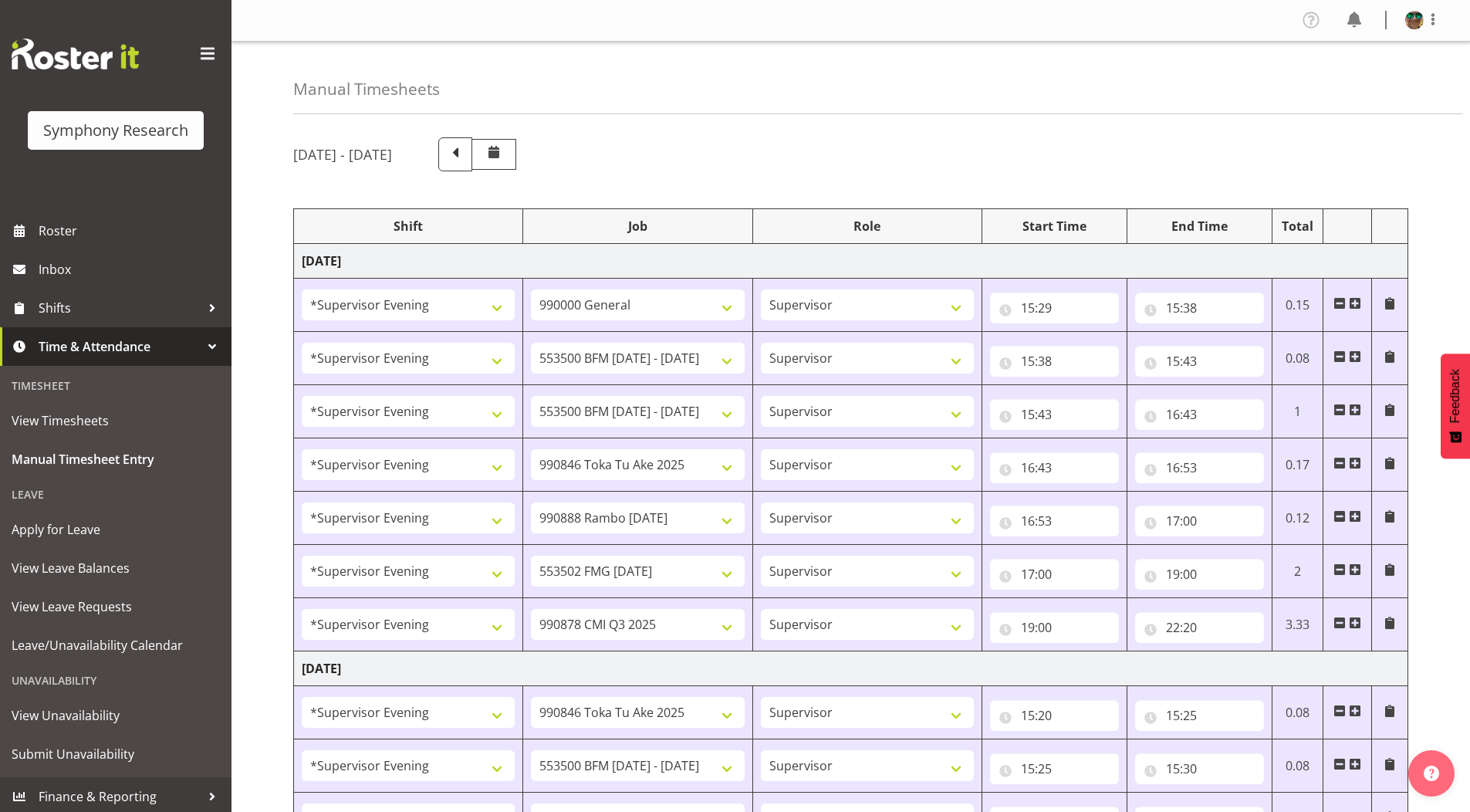
select select "4583"
select select "743"
select select "4583"
select select "10242"
select select "4583"
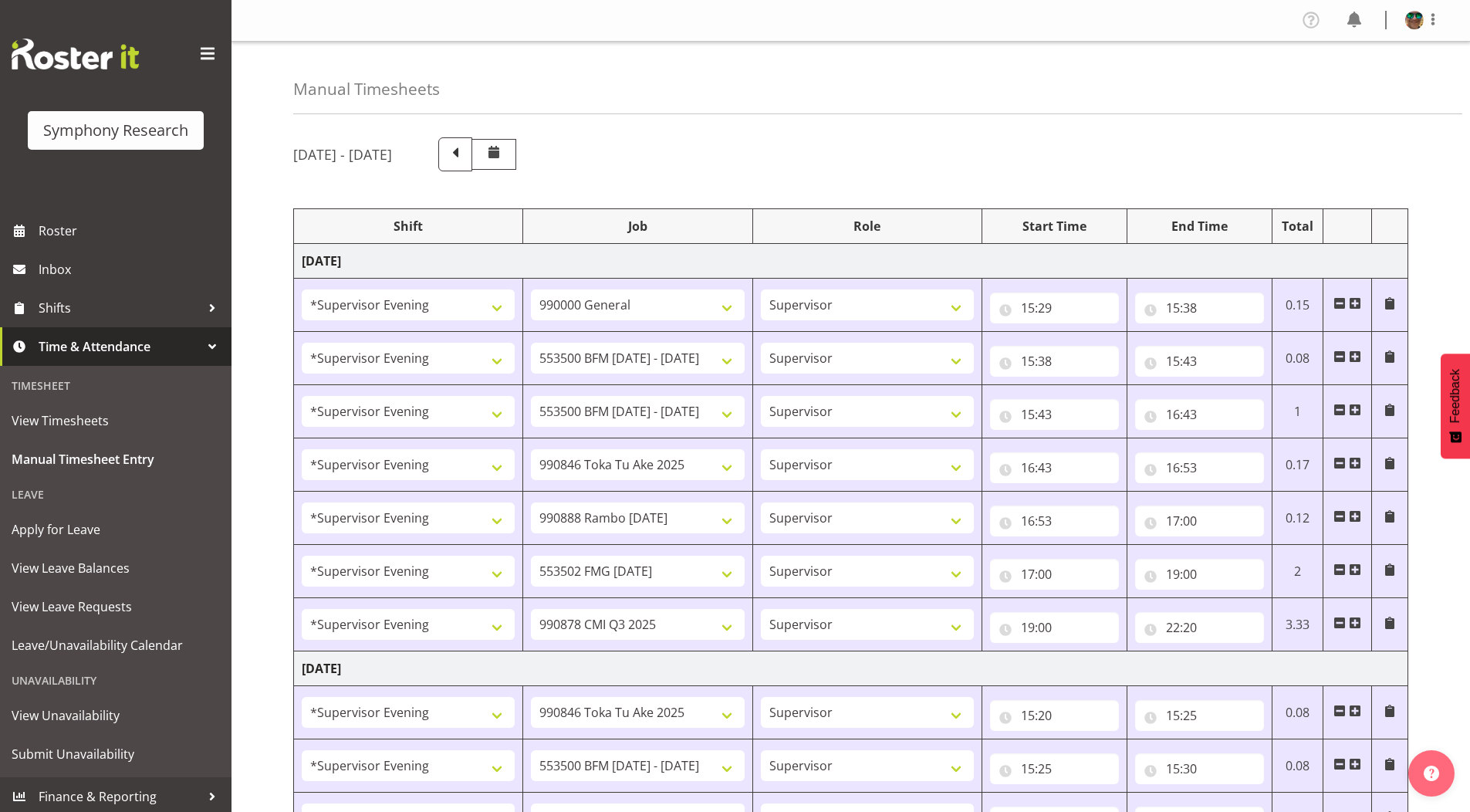
select select "10242"
select select "4583"
select select "9426"
select select "4583"
select select "10461"
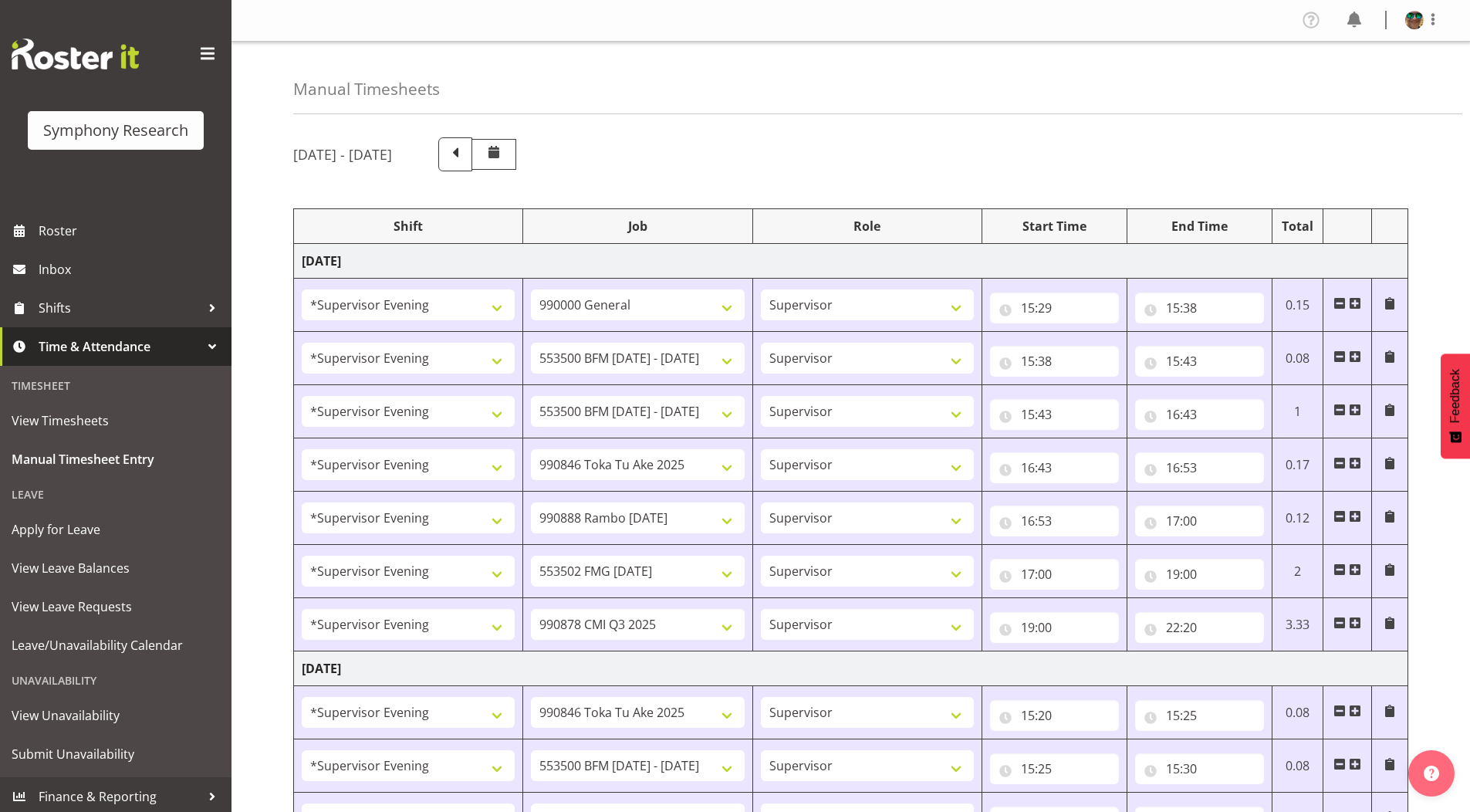
select select "4583"
select select "10458"
select select "4583"
select select "10239"
select select "4583"
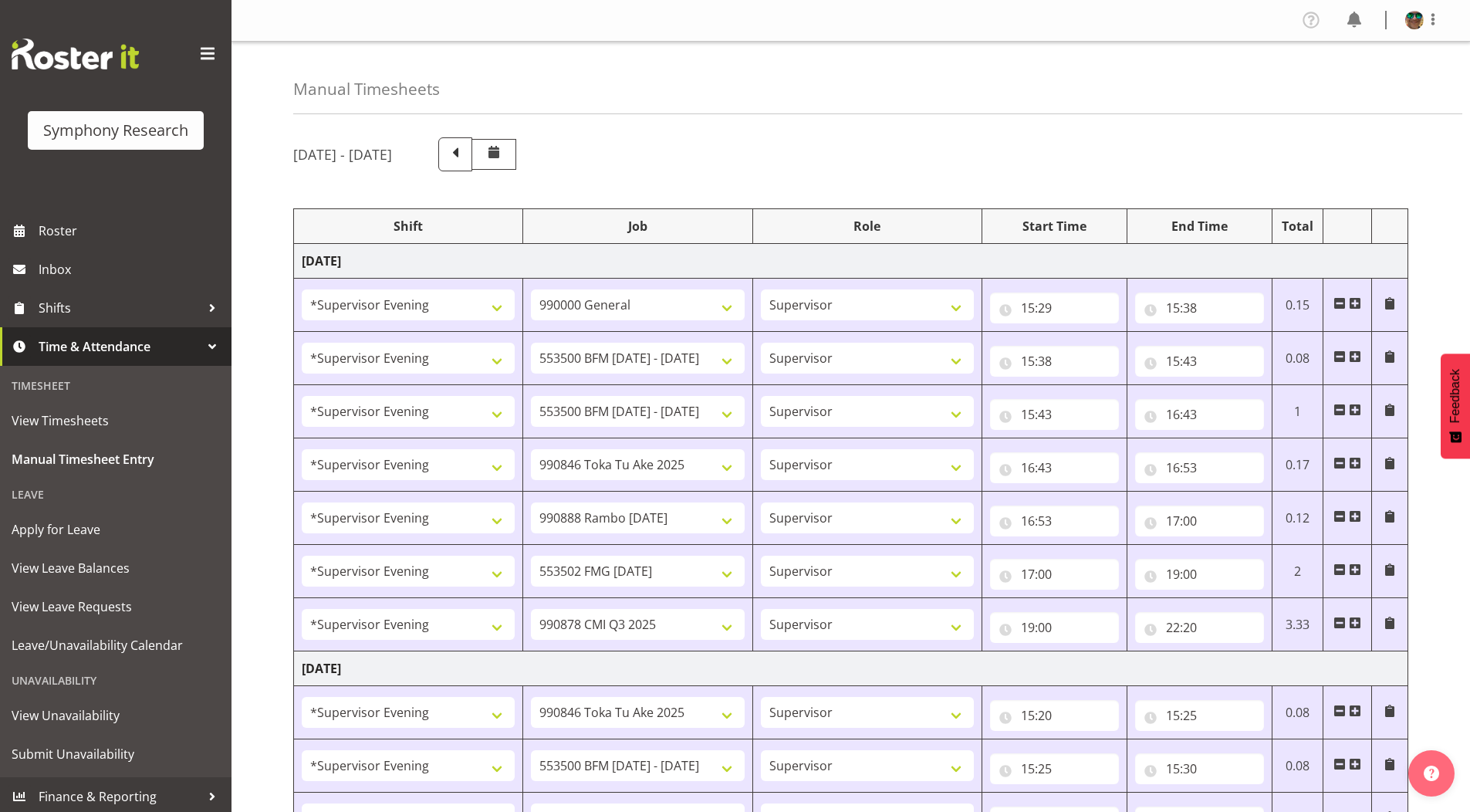
select select "9426"
select select "4583"
select select "10242"
select select "4583"
select select "10242"
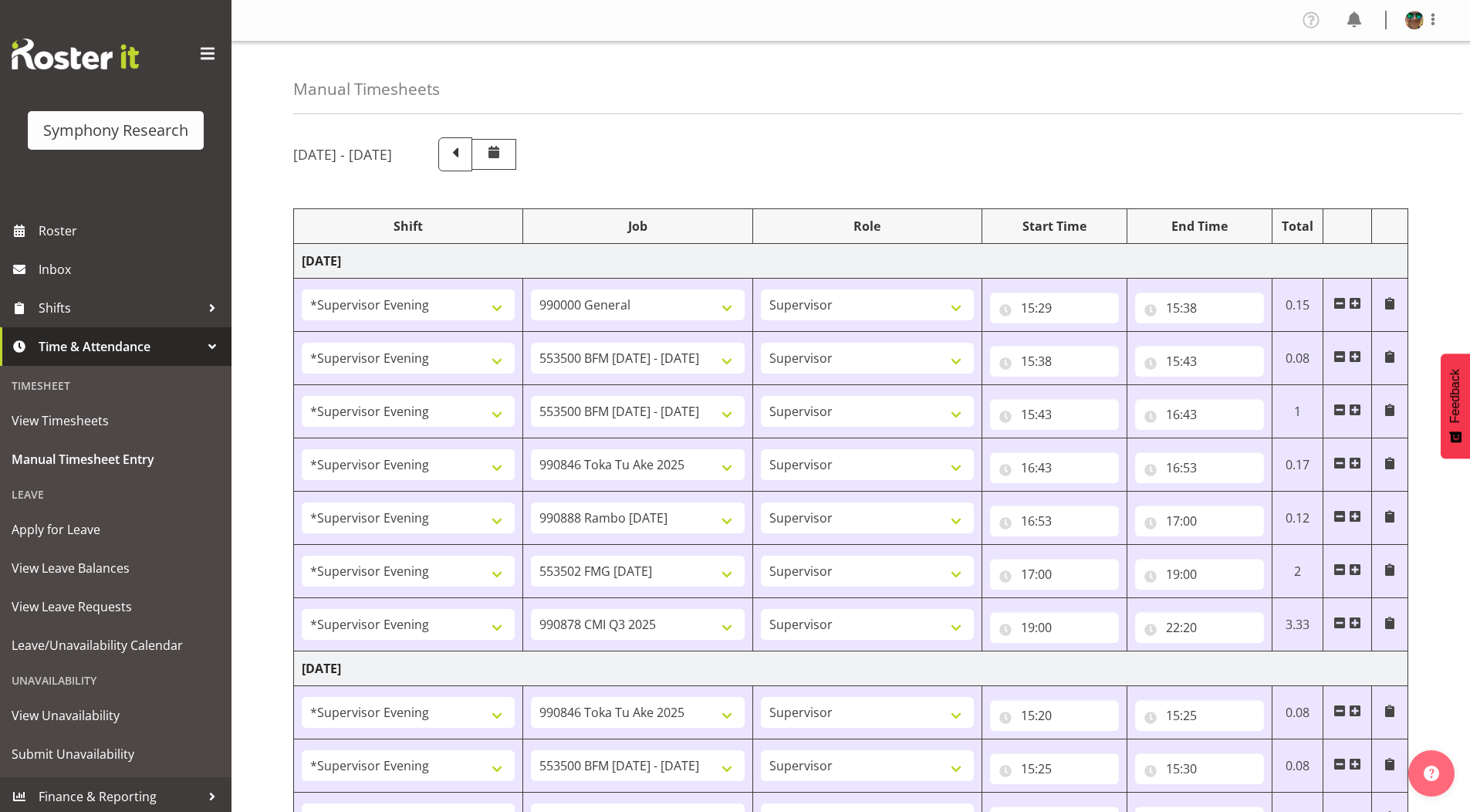
select select "4583"
select select "10461"
select select "4583"
select select "10239"
select select "4583"
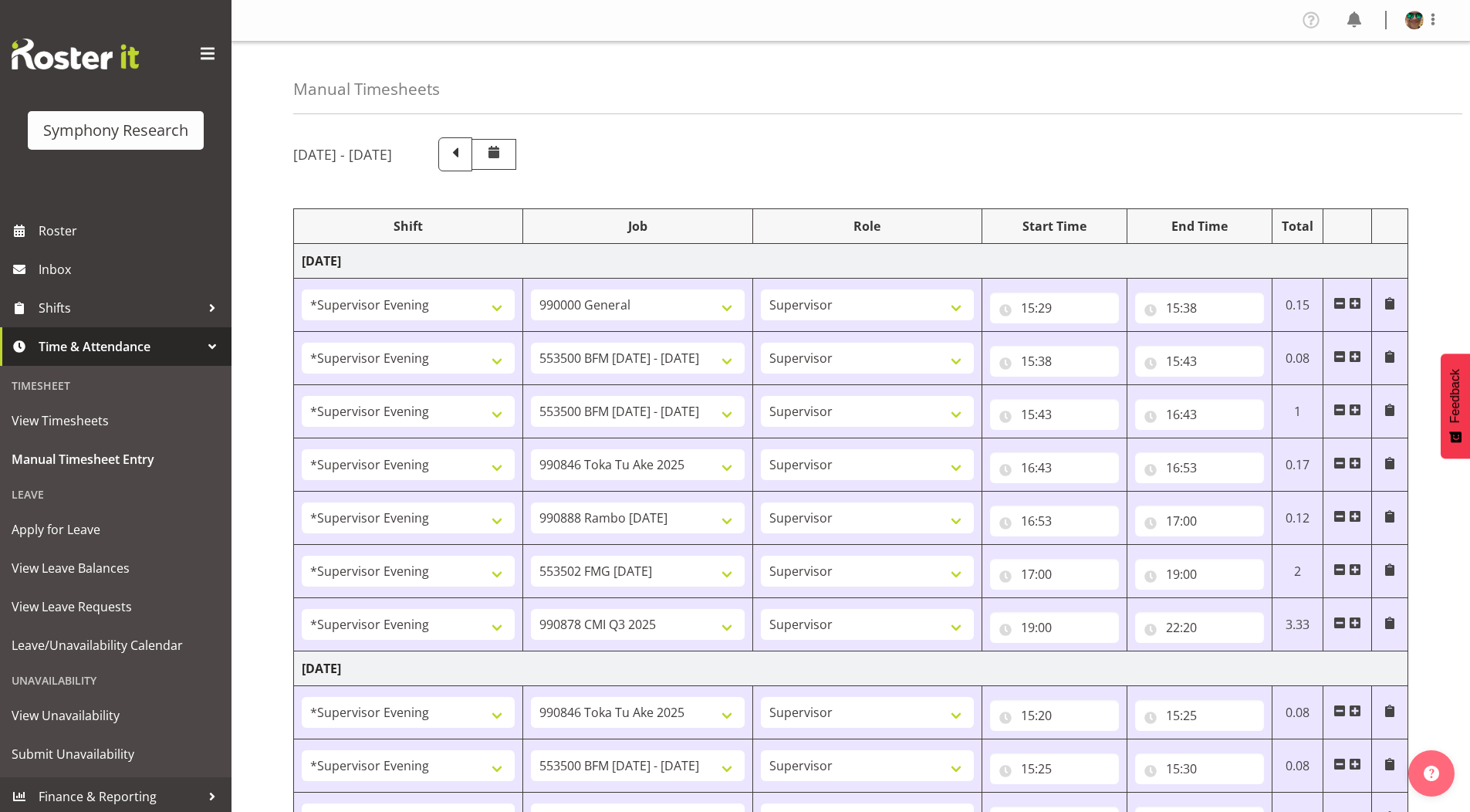
select select "10458"
select select "4583"
select select "743"
select select "4583"
select select "10242"
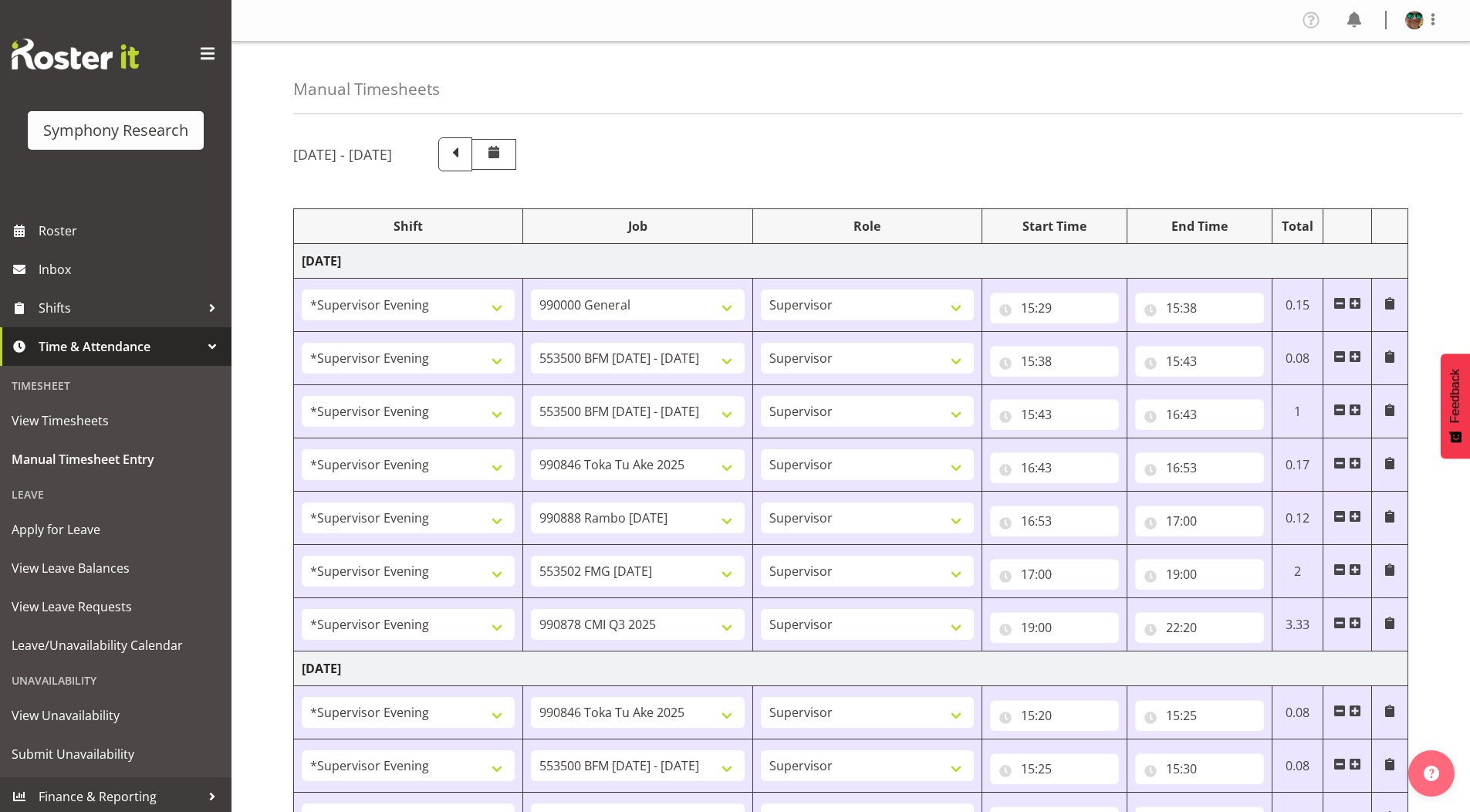
select select "4583"
select select "9426"
select select "4583"
select select "10242"
select select "4583"
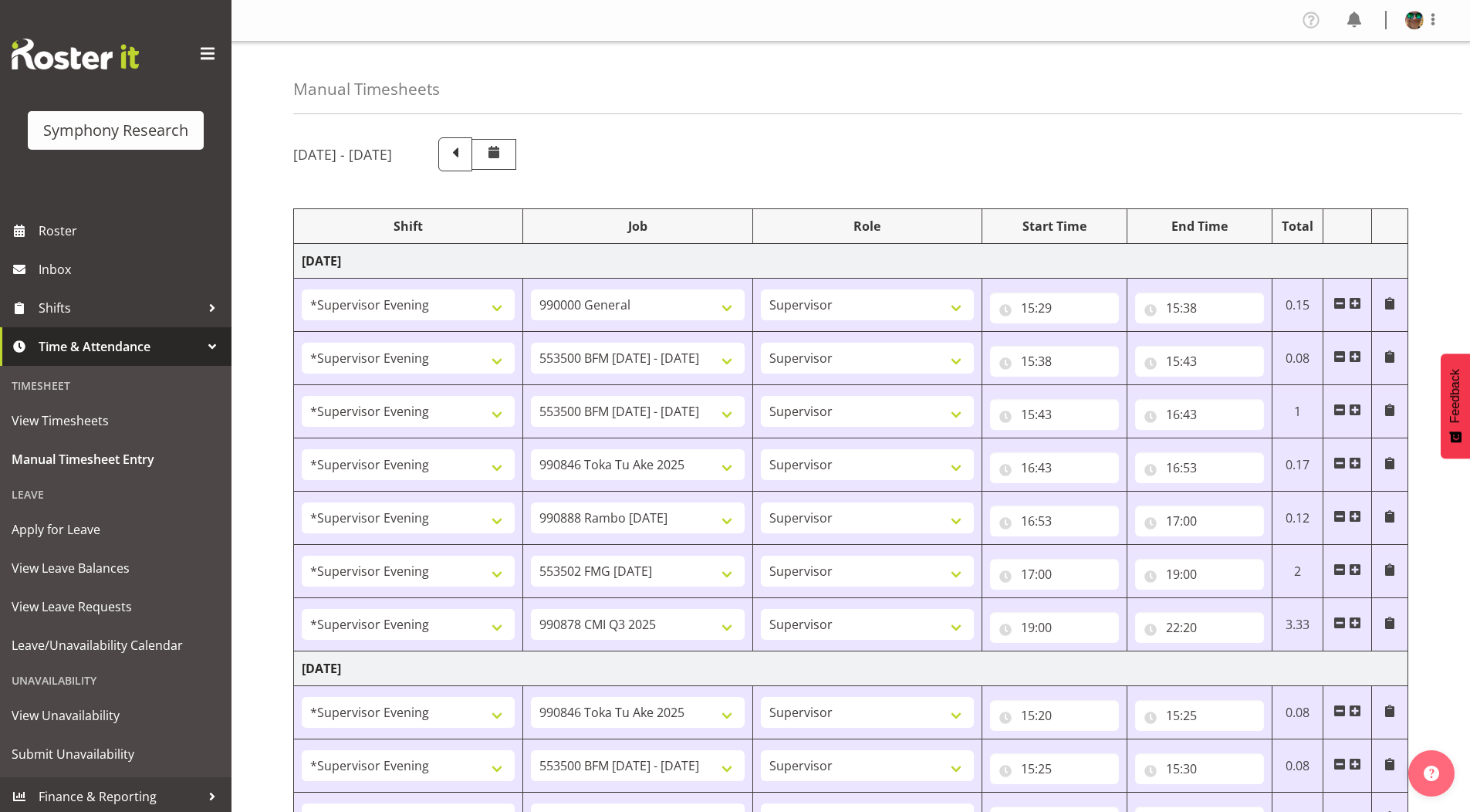
select select "10420"
select select "4583"
select select "10458"
select select "4583"
select select "10239"
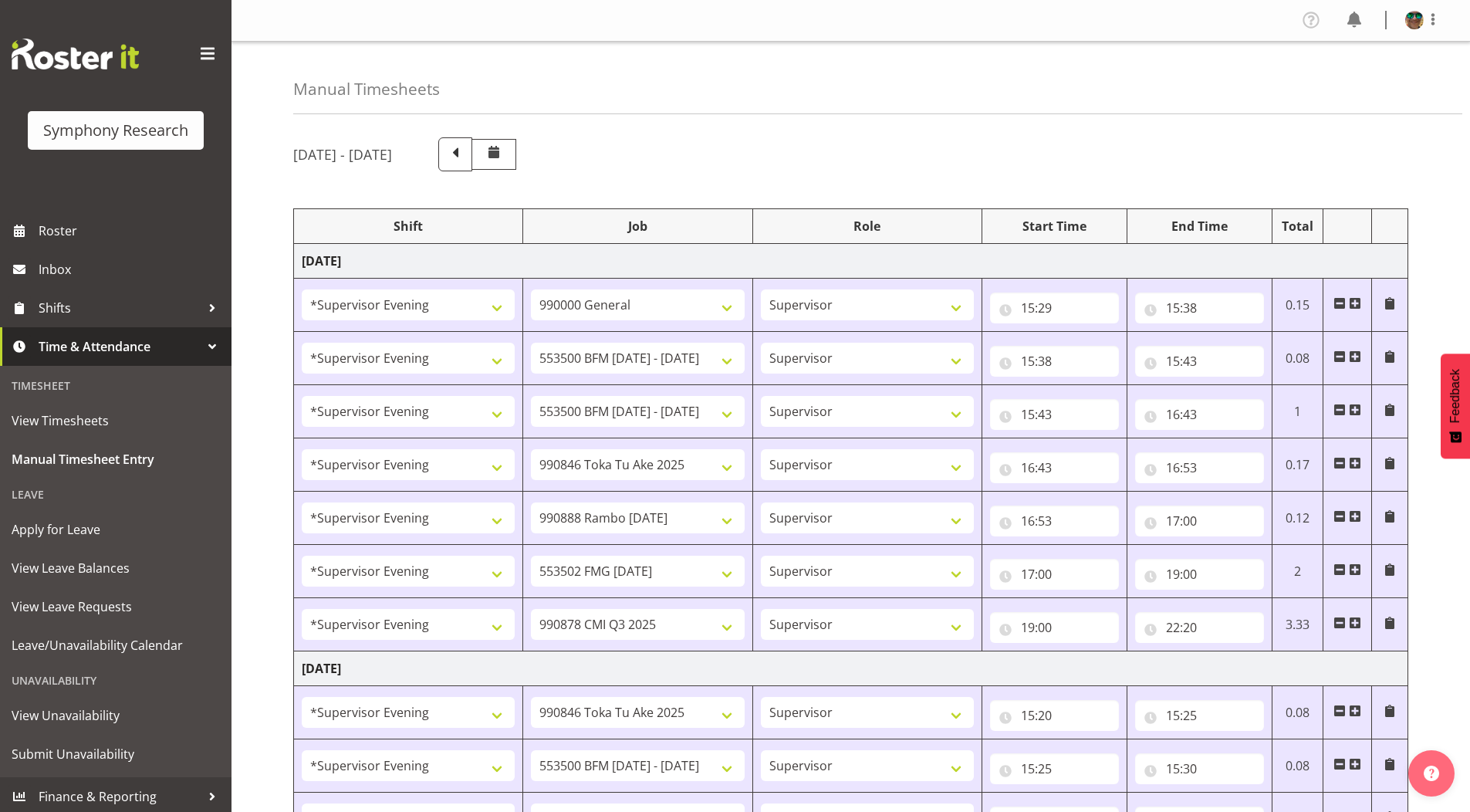
select select "4583"
select select "10242"
select select "4583"
select select "9426"
select select "4583"
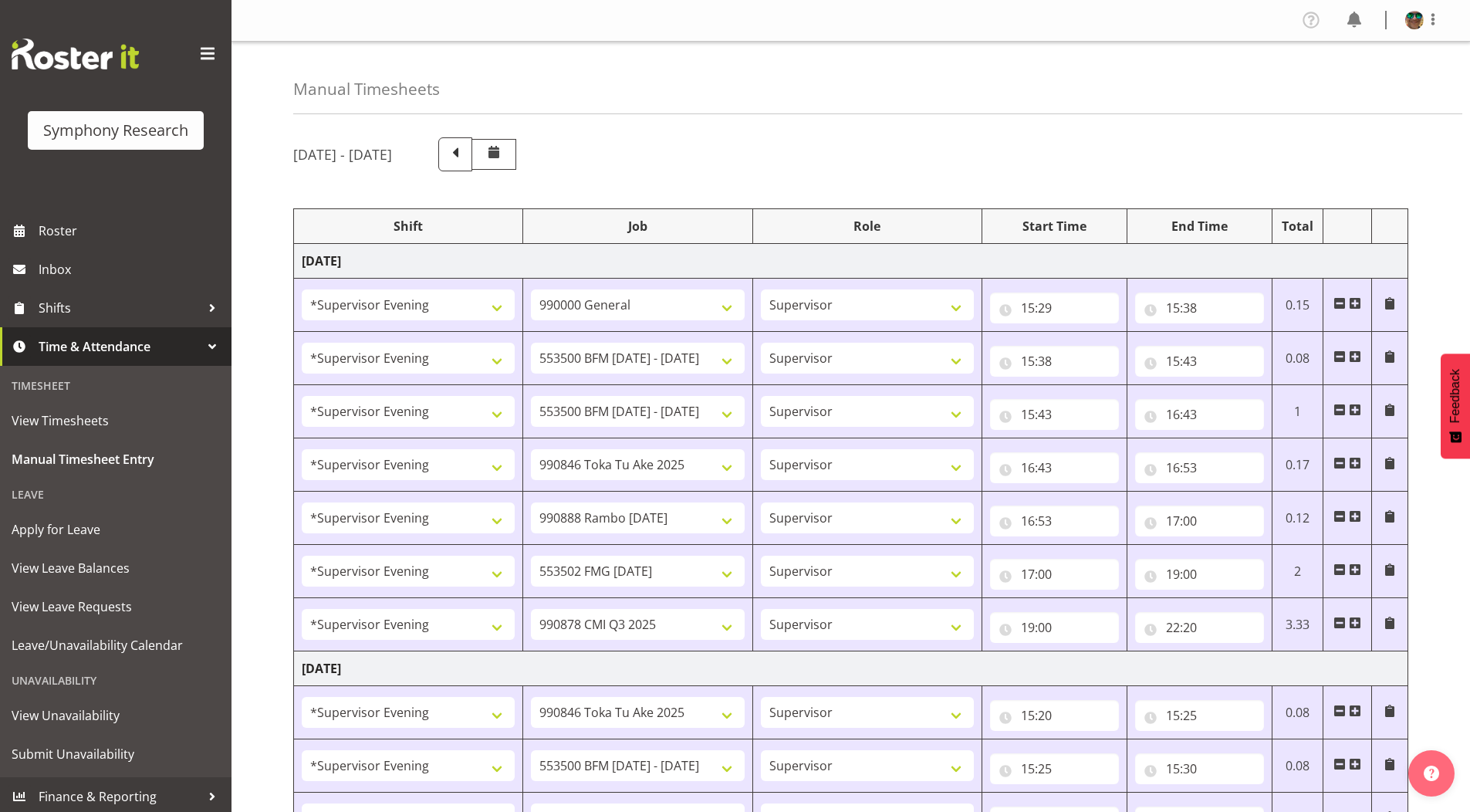
select select "10242"
select select "4583"
select select "10420"
select select "4583"
select select "10458"
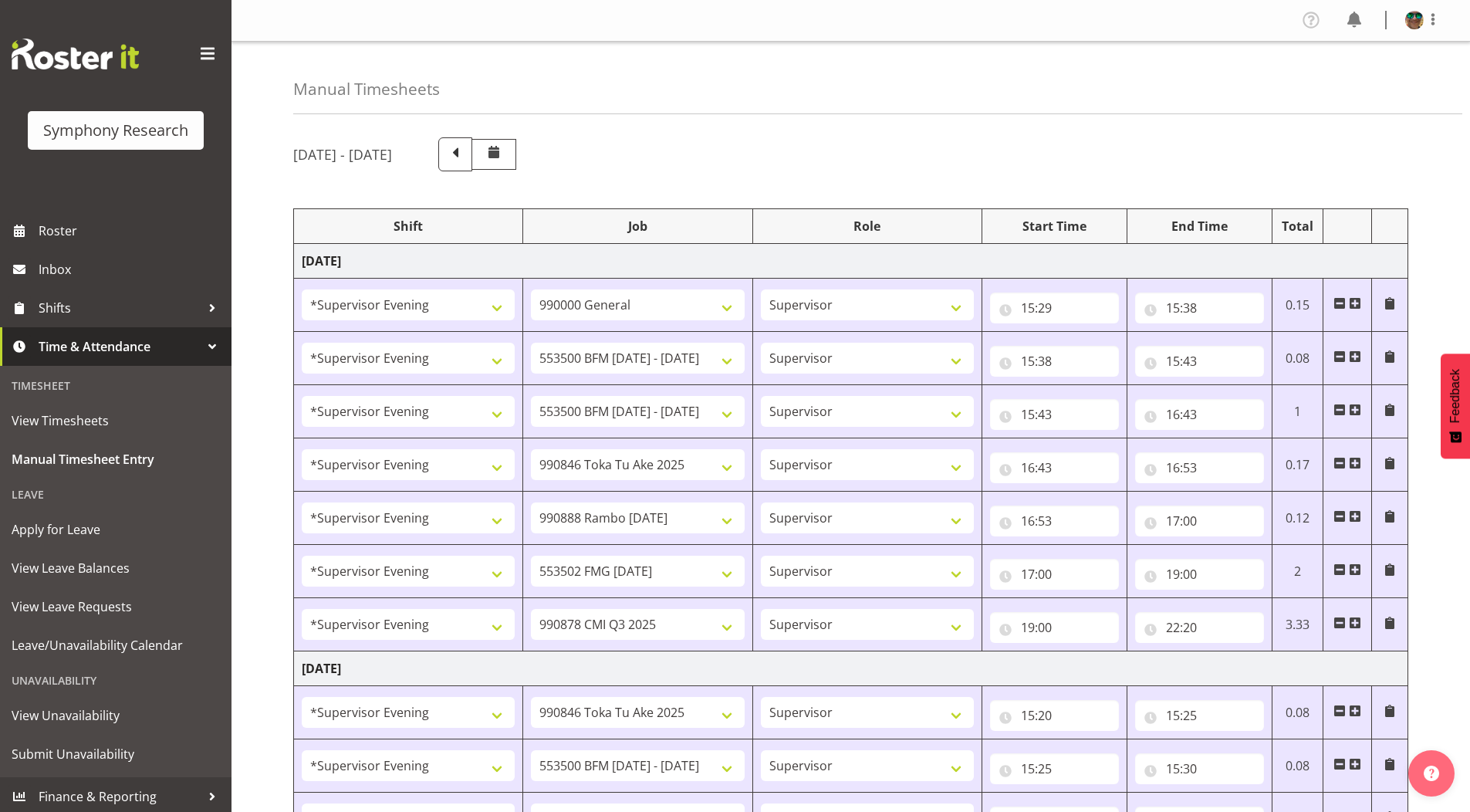
select select "4583"
select select "10239"
select select "19170"
select select "10499"
select select "19170"
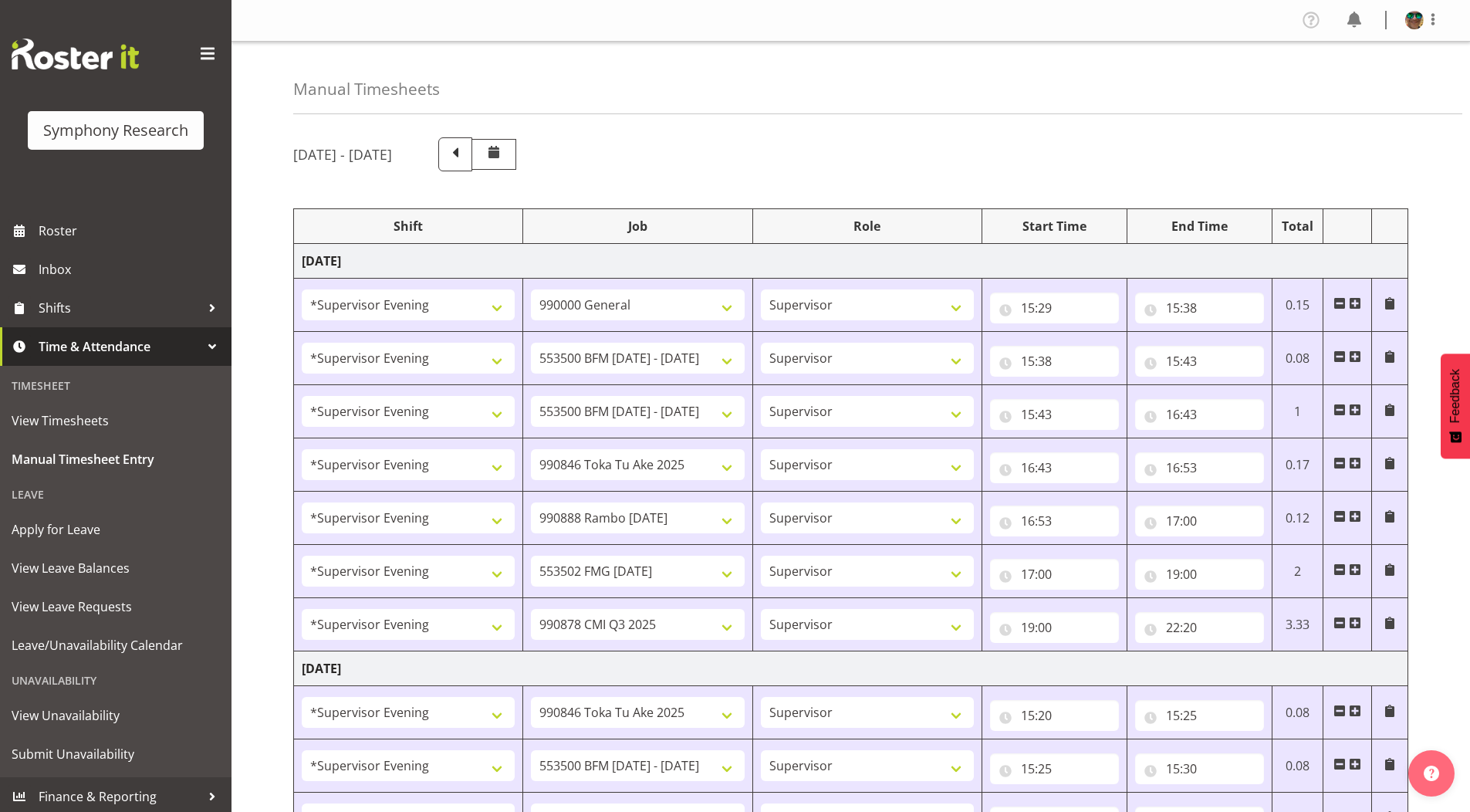
select select "10499"
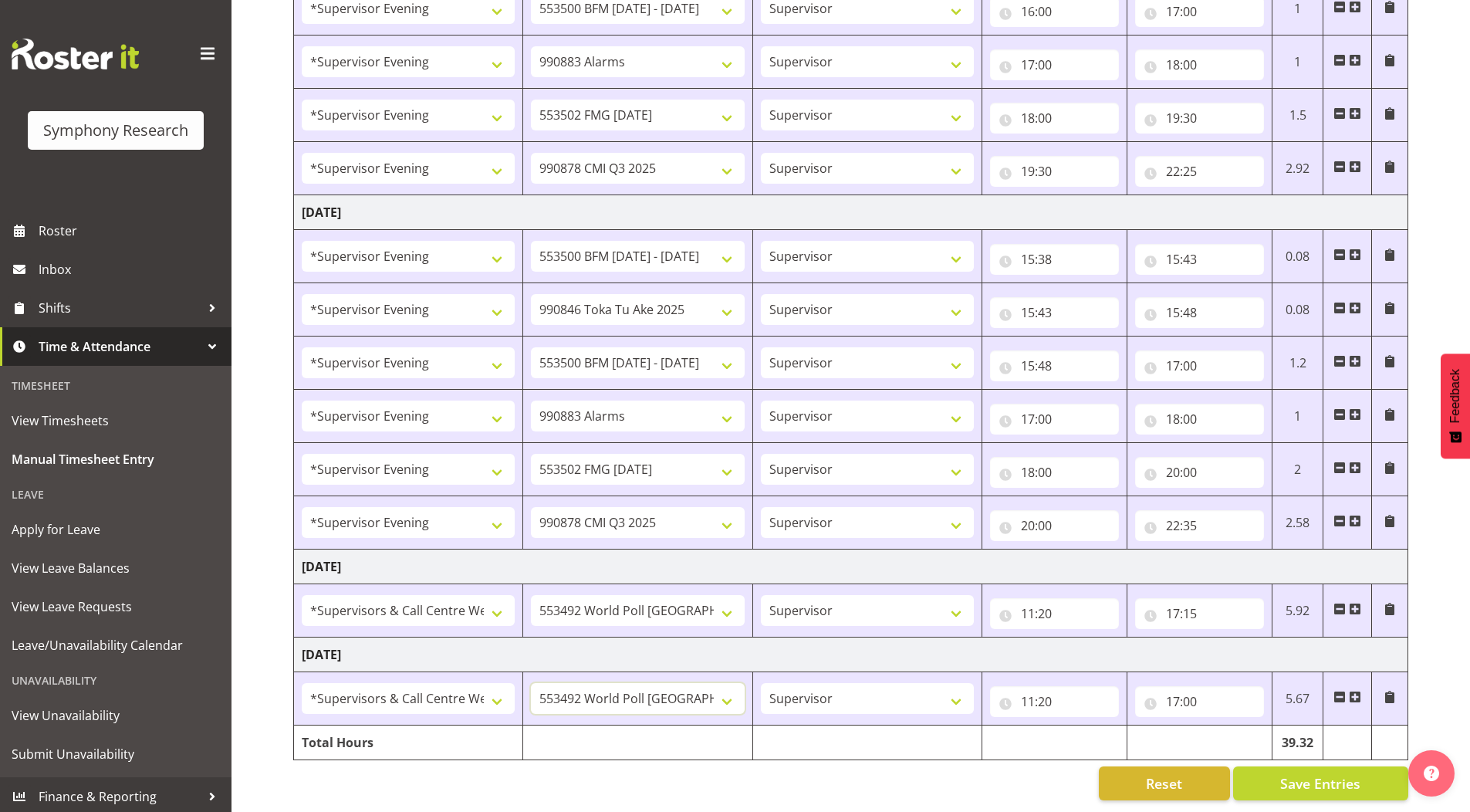
scroll to position [1317, 0]
click at [1290, 773] on span "Save Entries" at bounding box center [1320, 783] width 80 height 20
click at [1354, 690] on span at bounding box center [1354, 696] width 13 height 13
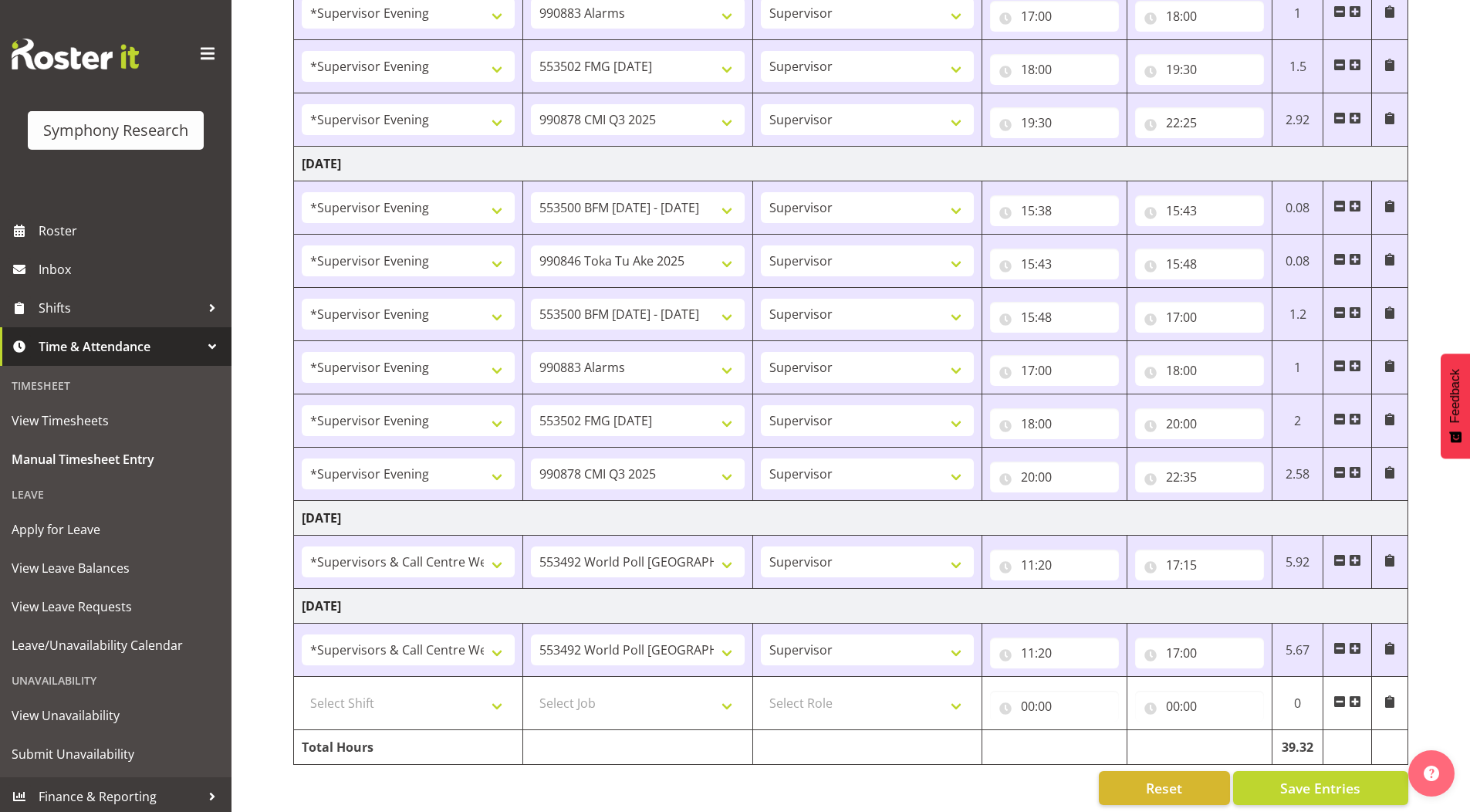
scroll to position [1370, 0]
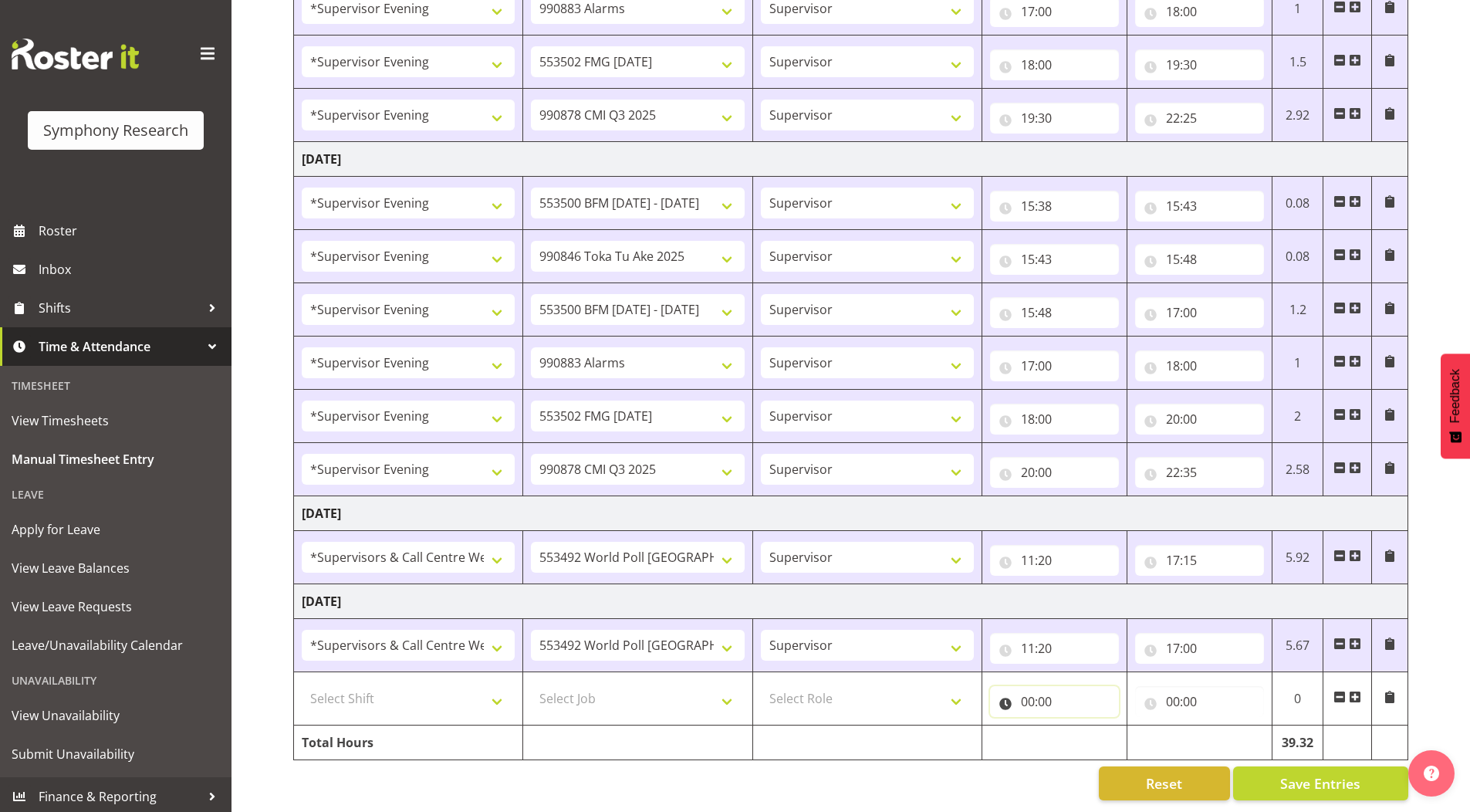
click at [1026, 693] on input "00:00" at bounding box center [1053, 700] width 128 height 30
drag, startPoint x: 1090, startPoint y: 729, endPoint x: 1089, endPoint y: 716, distance: 13.0
click at [1090, 729] on select "00 01 02 03 04 05 06 07 08 09 10 11 12 13 14 15 16 17 18 19 20 21 22 23" at bounding box center [1094, 740] width 34 height 30
select select "12"
click at [1078, 726] on select "00 01 02 03 04 05 06 07 08 09 10 11 12 13 14 15 16 17 18 19 20 21 22 23" at bounding box center [1094, 740] width 34 height 30
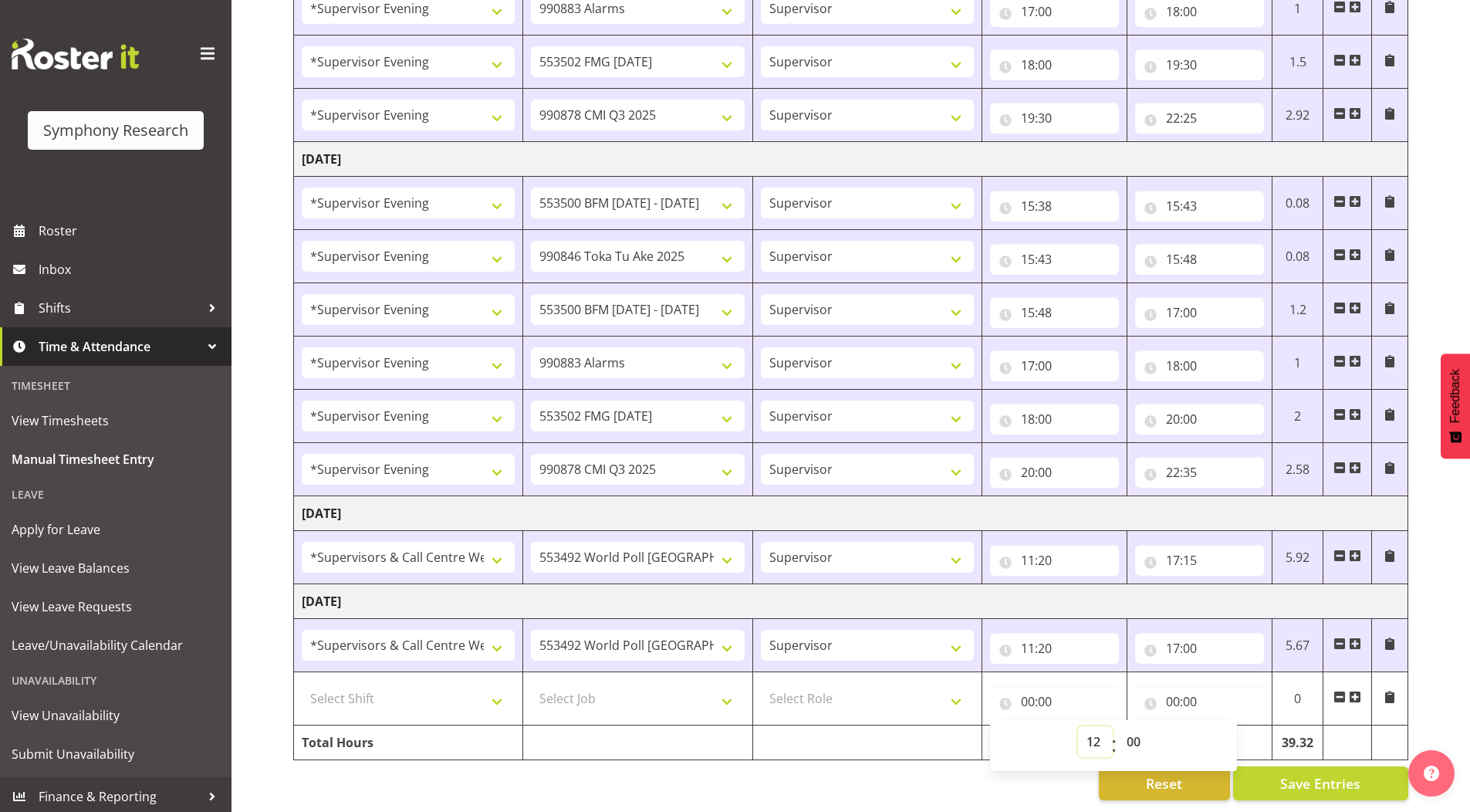
type input "12:00"
click at [1179, 692] on input "00:00" at bounding box center [1198, 700] width 128 height 30
drag, startPoint x: 1245, startPoint y: 731, endPoint x: 1235, endPoint y: 726, distance: 11.2
click at [1245, 731] on select "00 01 02 03 04 05 06 07 08 09 10 11 12 13 14 15 16 17 18 19 20 21 22 23" at bounding box center [1240, 740] width 34 height 30
select select "16"
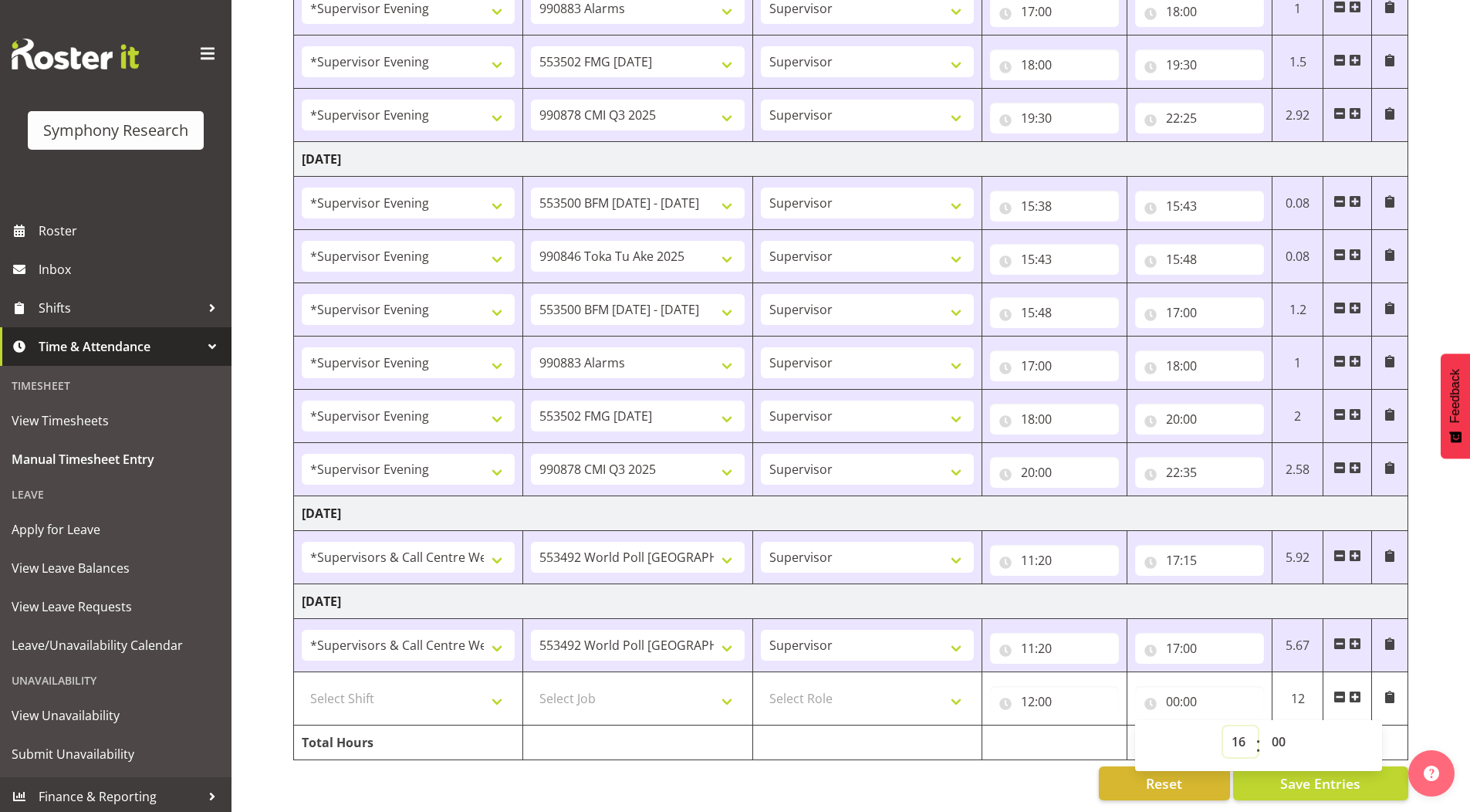
click at [1223, 726] on select "00 01 02 03 04 05 06 07 08 09 10 11 12 13 14 15 16 17 18 19 20 21 22 23" at bounding box center [1240, 740] width 34 height 30
type input "16:00"
click at [1282, 729] on select "00 01 02 03 04 05 06 07 08 09 10 11 12 13 14 15 16 17 18 19 20 21 22 23 24 25 2…" at bounding box center [1280, 740] width 34 height 30
select select "5"
click at [1263, 726] on select "00 01 02 03 04 05 06 07 08 09 10 11 12 13 14 15 16 17 18 19 20 21 22 23 24 25 2…" at bounding box center [1280, 740] width 34 height 30
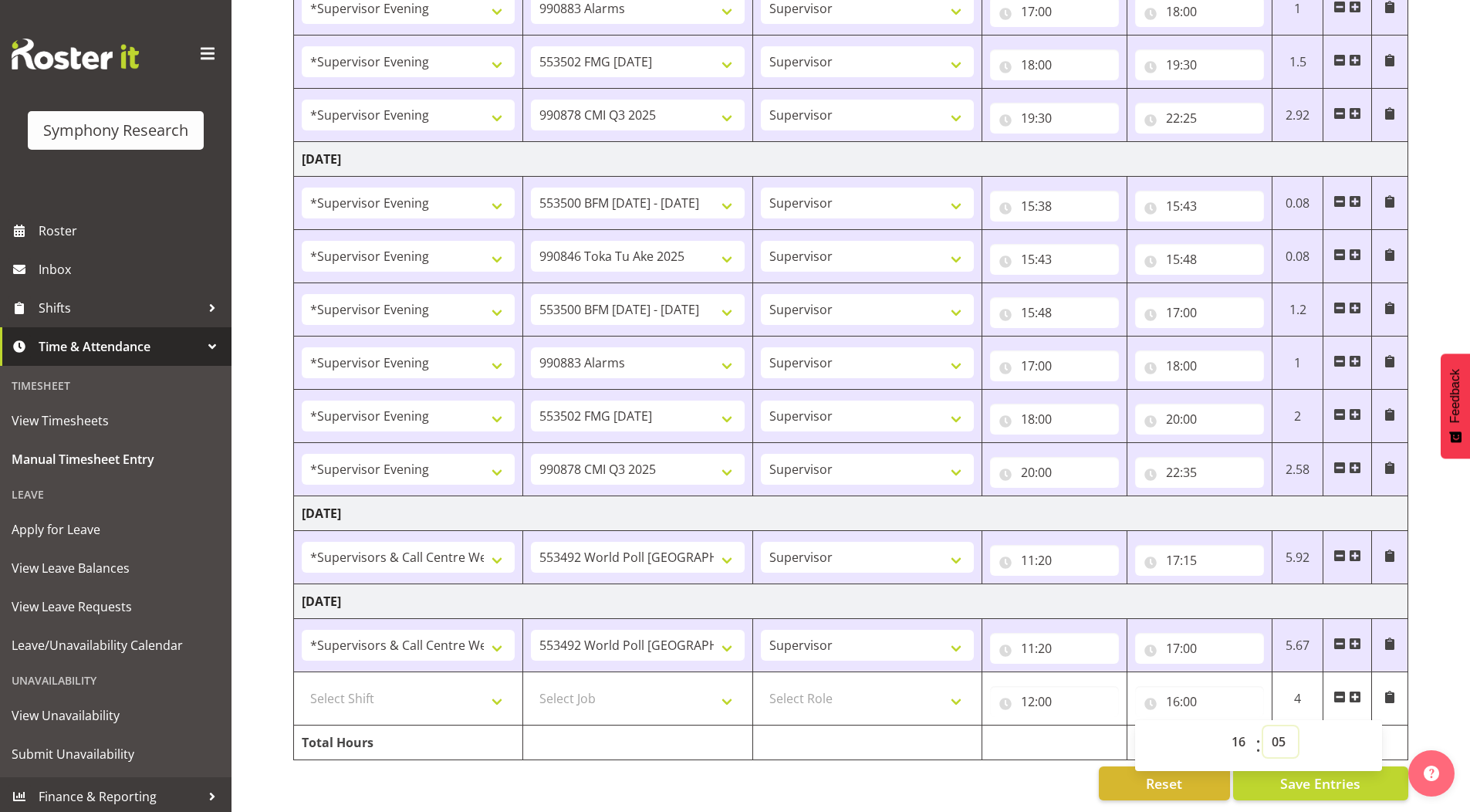
type input "16:05"
click at [1170, 692] on input "16:05" at bounding box center [1198, 700] width 128 height 30
click at [1174, 687] on input "16:05" at bounding box center [1198, 700] width 128 height 30
drag, startPoint x: 1231, startPoint y: 729, endPoint x: 1230, endPoint y: 715, distance: 14.0
click at [1231, 729] on select "00 01 02 03 04 05 06 07 08 09 10 11 12 13 14 15 16 17 18 19 20 21 22 23" at bounding box center [1240, 740] width 34 height 30
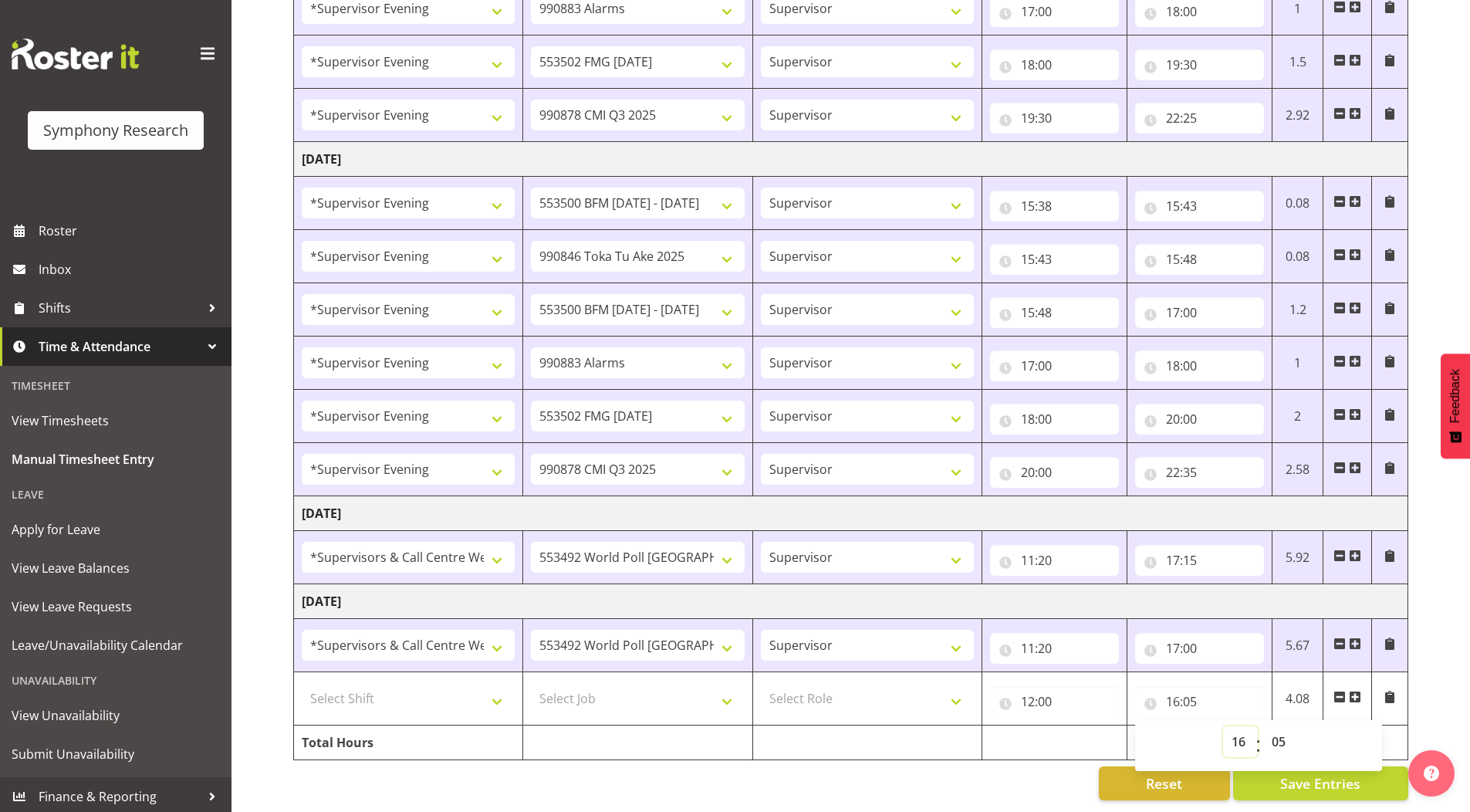
select select "15"
click at [1223, 726] on select "00 01 02 03 04 05 06 07 08 09 10 11 12 13 14 15 16 17 18 19 20 21 22 23" at bounding box center [1240, 740] width 34 height 30
type input "15:05"
drag, startPoint x: 1279, startPoint y: 733, endPoint x: 1277, endPoint y: 718, distance: 15.1
click at [1279, 733] on select "00 01 02 03 04 05 06 07 08 09 10 11 12 13 14 15 16 17 18 19 20 21 22 23 24 25 2…" at bounding box center [1280, 740] width 34 height 30
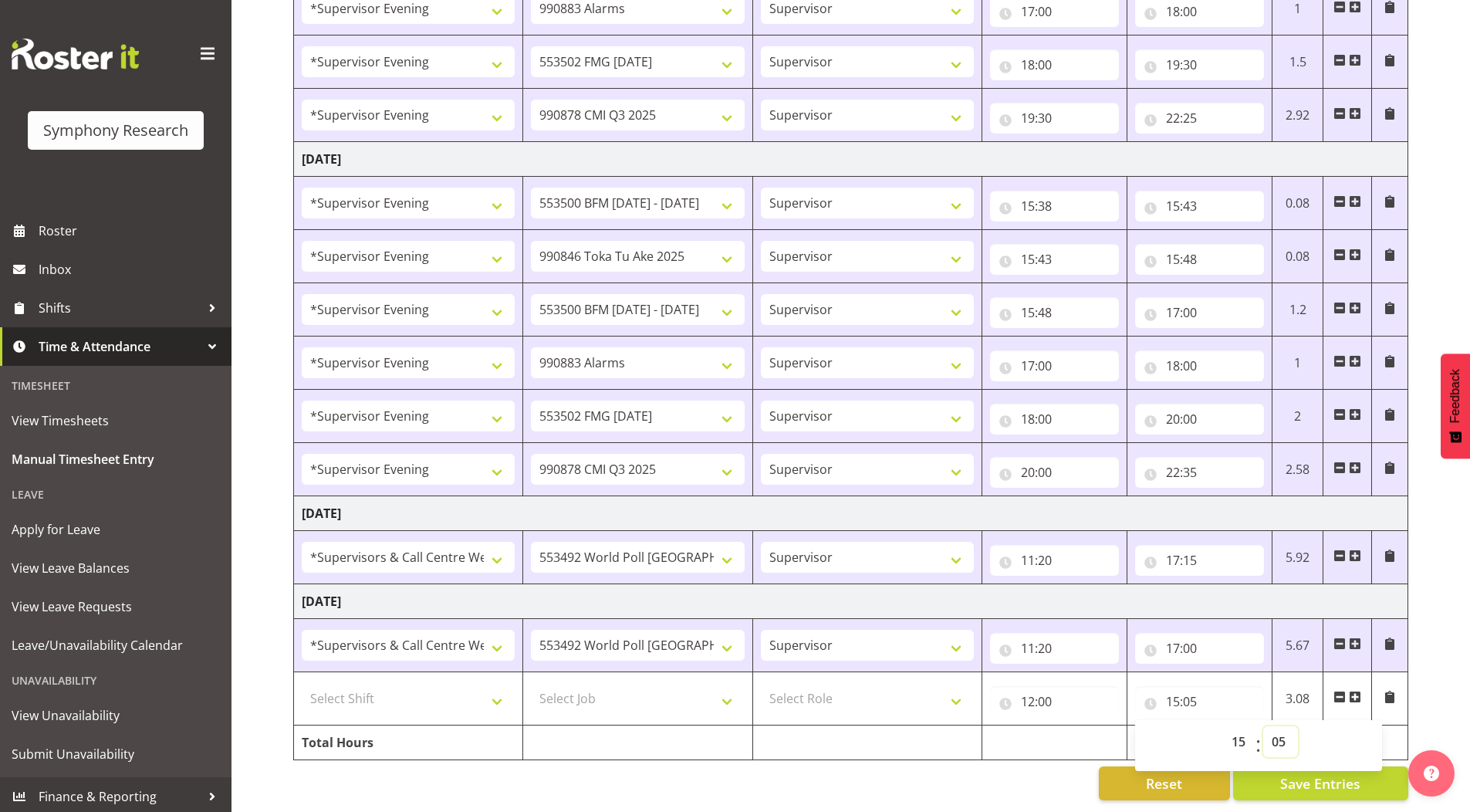
select select "35"
click at [1263, 726] on select "00 01 02 03 04 05 06 07 08 09 10 11 12 13 14 15 16 17 18 19 20 21 22 23 24 25 2…" at bounding box center [1280, 740] width 34 height 30
type input "15:35"
click at [1176, 690] on input "15:35" at bounding box center [1198, 700] width 128 height 30
click at [1179, 692] on input "15:35" at bounding box center [1198, 700] width 128 height 30
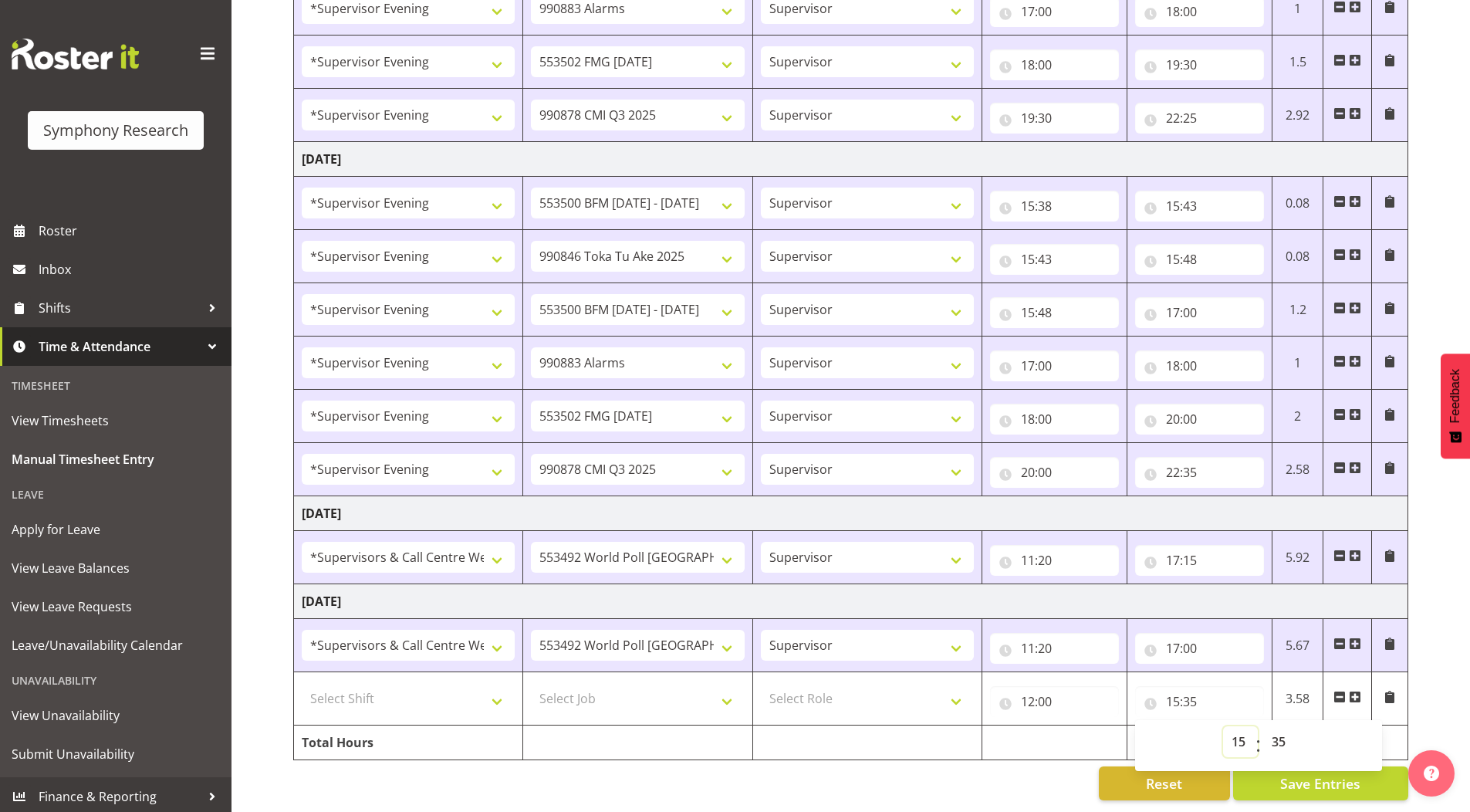
drag, startPoint x: 1245, startPoint y: 736, endPoint x: 1245, endPoint y: 728, distance: 8.0
click at [1245, 736] on select "00 01 02 03 04 05 06 07 08 09 10 11 12 13 14 15 16 17 18 19 20 21 22 23" at bounding box center [1240, 740] width 34 height 30
select select "16"
click at [1223, 726] on select "00 01 02 03 04 05 06 07 08 09 10 11 12 13 14 15 16 17 18 19 20 21 22 23" at bounding box center [1240, 740] width 34 height 30
type input "16:35"
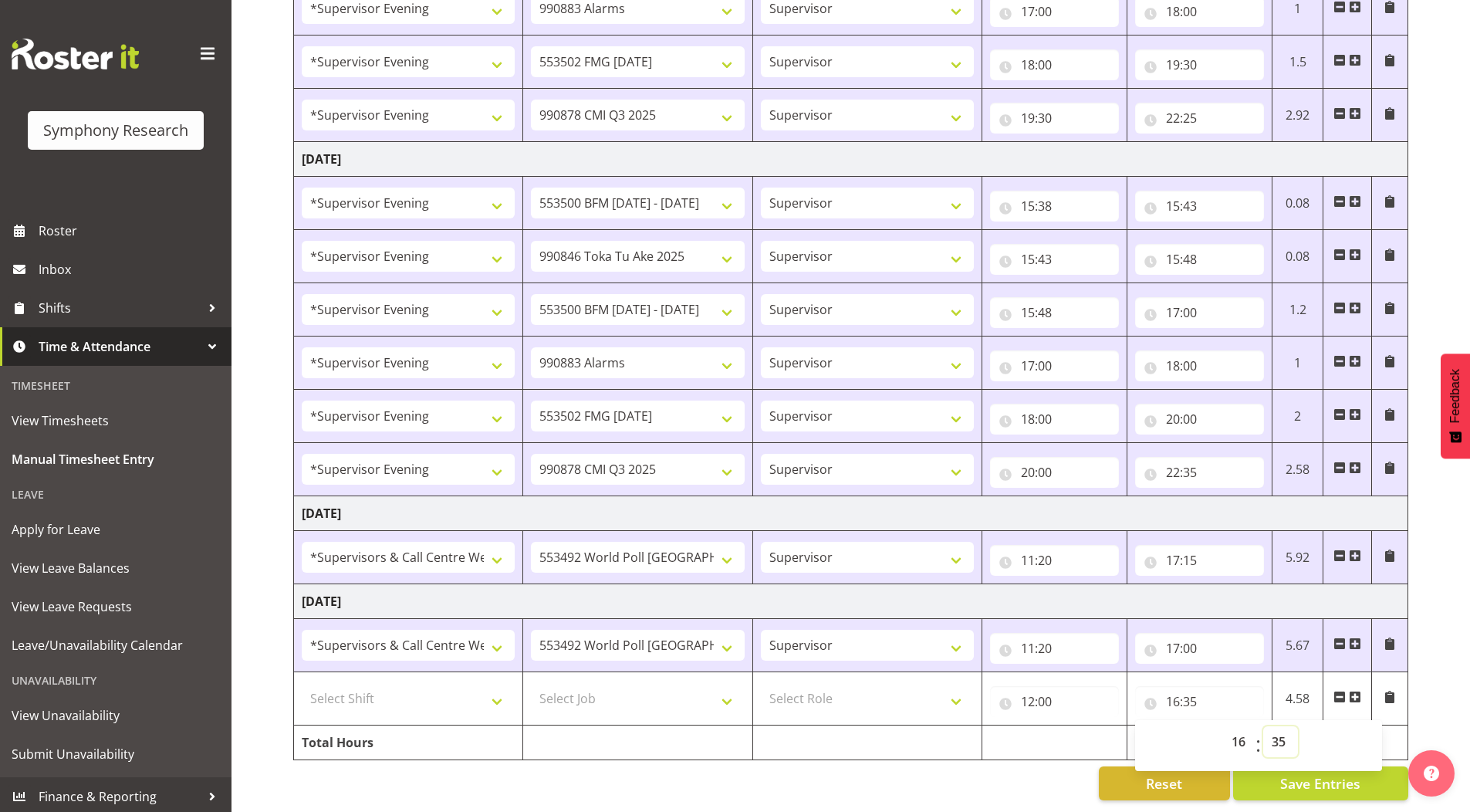
drag, startPoint x: 1277, startPoint y: 727, endPoint x: 1279, endPoint y: 717, distance: 10.2
click at [1277, 727] on select "00 01 02 03 04 05 06 07 08 09 10 11 12 13 14 15 16 17 18 19 20 21 22 23 24 25 2…" at bounding box center [1280, 740] width 34 height 30
select select "20"
click at [1263, 726] on select "00 01 02 03 04 05 06 07 08 09 10 11 12 13 14 15 16 17 18 19 20 21 22 23 24 25 2…" at bounding box center [1280, 740] width 34 height 30
type input "16:20"
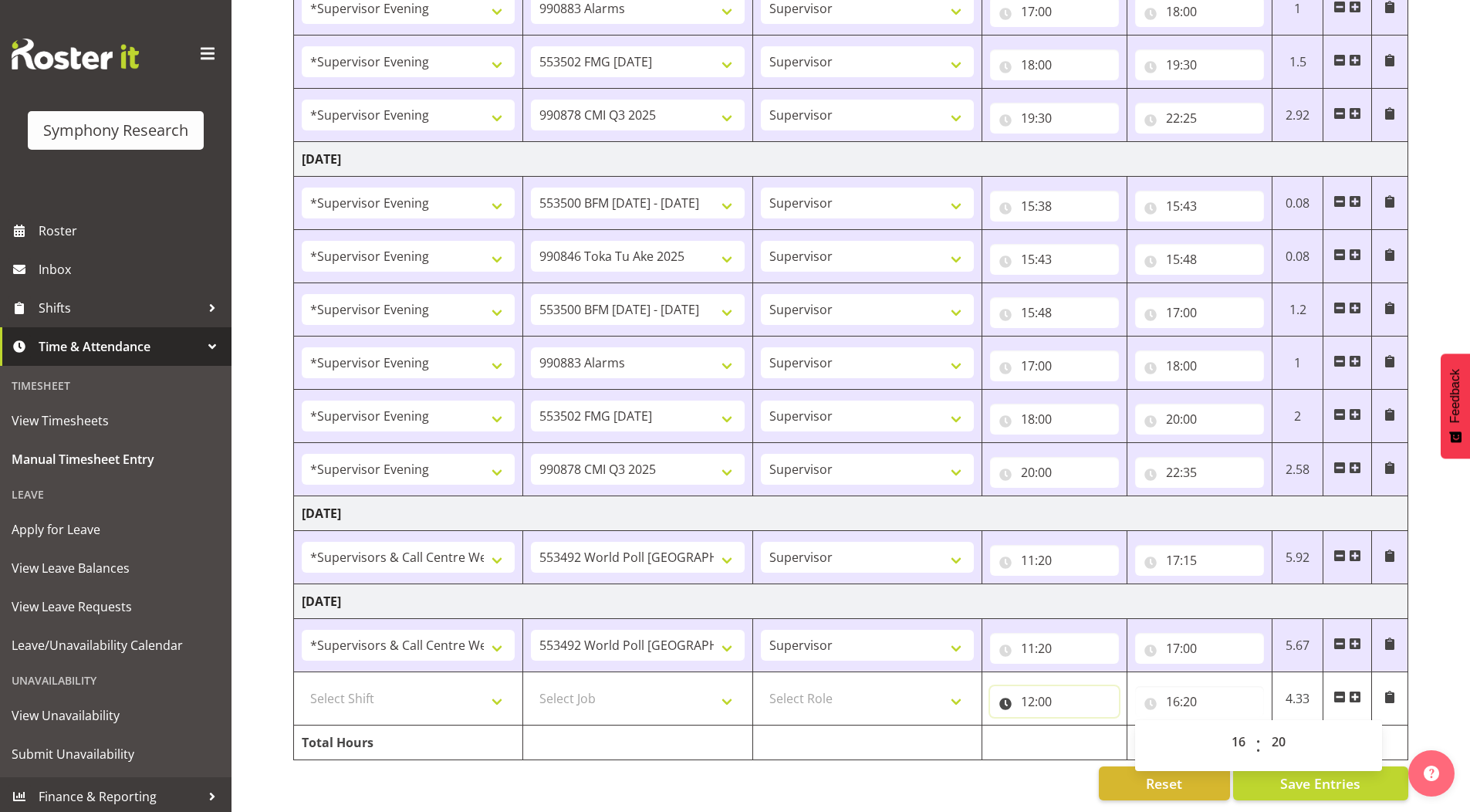
click at [1029, 693] on input "12:00" at bounding box center [1053, 700] width 128 height 30
click at [1094, 729] on select "00 01 02 03 04 05 06 07 08 09 10 11 12 13 14 15 16 17 18 19 20 21 22 23" at bounding box center [1094, 740] width 34 height 30
drag, startPoint x: 1096, startPoint y: 736, endPoint x: 1097, endPoint y: 718, distance: 18.0
click at [1096, 736] on select "00 01 02 03 04 05 06 07 08 09 10 11 12 13 14 15 16 17 18 19 20 21 22 23" at bounding box center [1094, 740] width 34 height 30
select select "0"
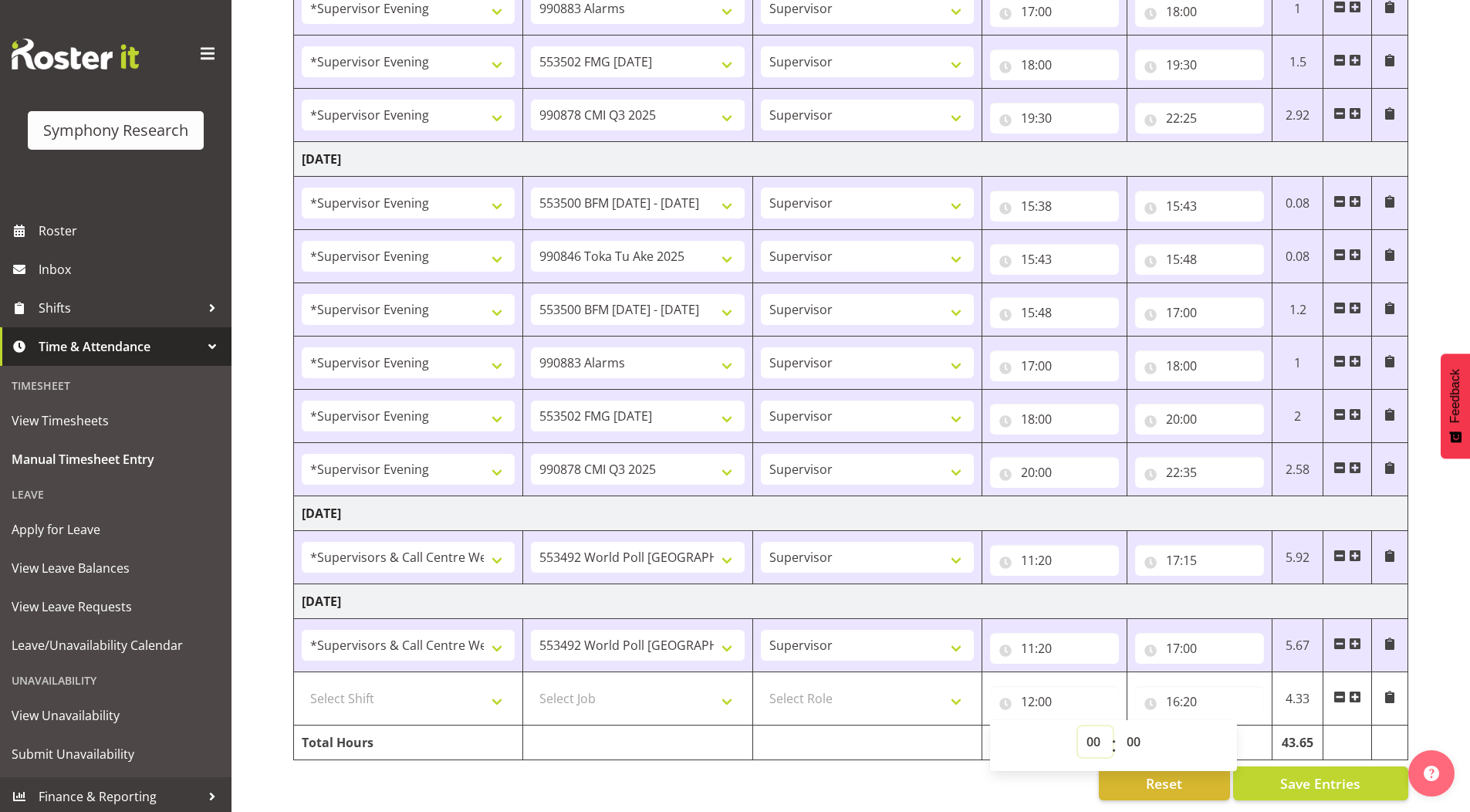
click at [1078, 726] on select "00 01 02 03 04 05 06 07 08 09 10 11 12 13 14 15 16 17 18 19 20 21 22 23" at bounding box center [1094, 740] width 34 height 30
type input "00:00"
click at [1174, 689] on input "16:20" at bounding box center [1198, 700] width 128 height 30
drag, startPoint x: 1240, startPoint y: 732, endPoint x: 1238, endPoint y: 715, distance: 17.1
click at [1240, 732] on select "00 01 02 03 04 05 06 07 08 09 10 11 12 13 14 15 16 17 18 19 20 21 22 23" at bounding box center [1240, 740] width 34 height 30
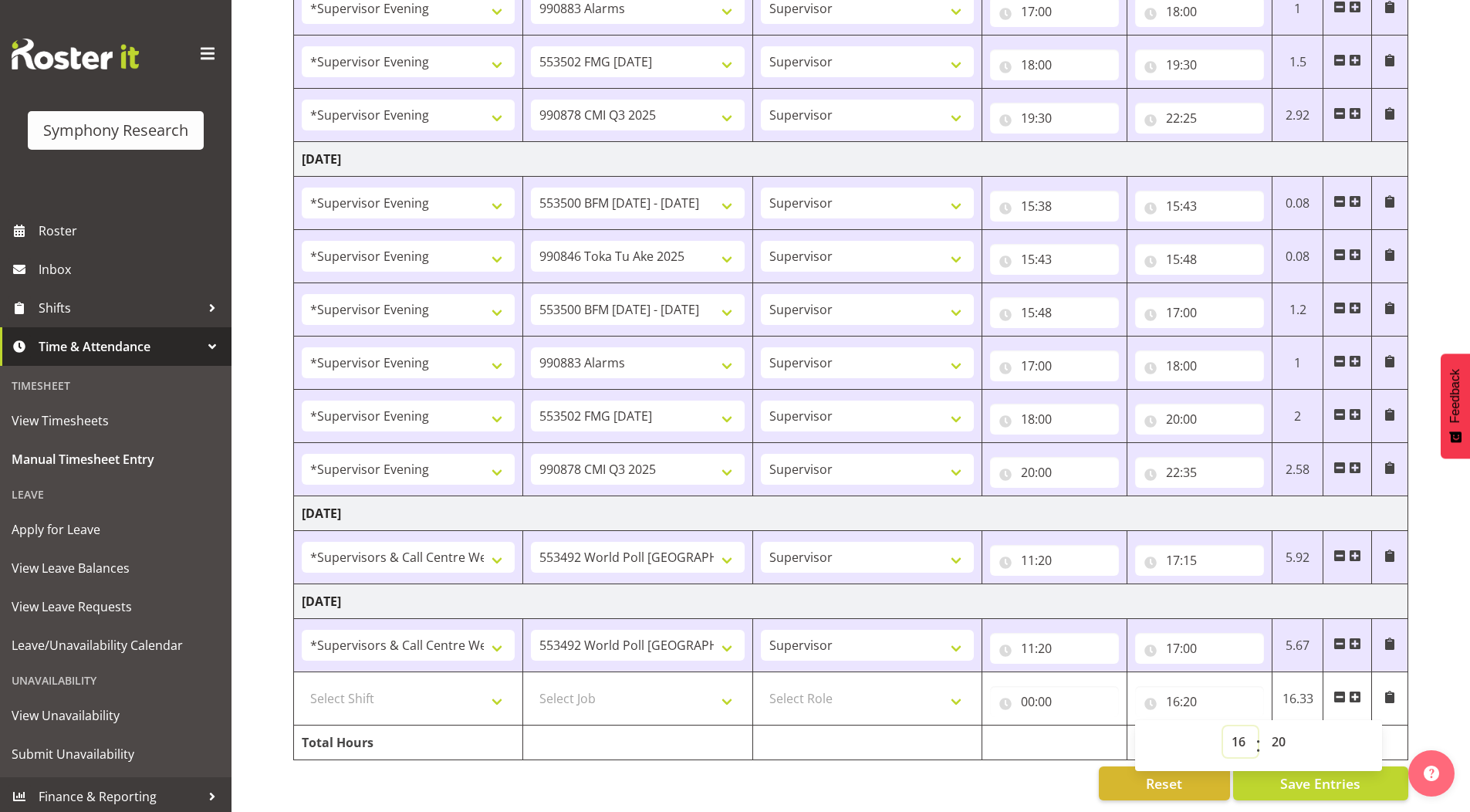
select select "0"
click at [1223, 726] on select "00 01 02 03 04 05 06 07 08 09 10 11 12 13 14 15 16 17 18 19 20 21 22 23" at bounding box center [1240, 740] width 34 height 30
type input "00:20"
click at [1279, 736] on select "00 01 02 03 04 05 06 07 08 09 10 11 12 13 14 15 16 17 18 19 20 21 22 23 24 25 2…" at bounding box center [1280, 740] width 34 height 30
drag, startPoint x: 1275, startPoint y: 733, endPoint x: 1279, endPoint y: 715, distance: 18.4
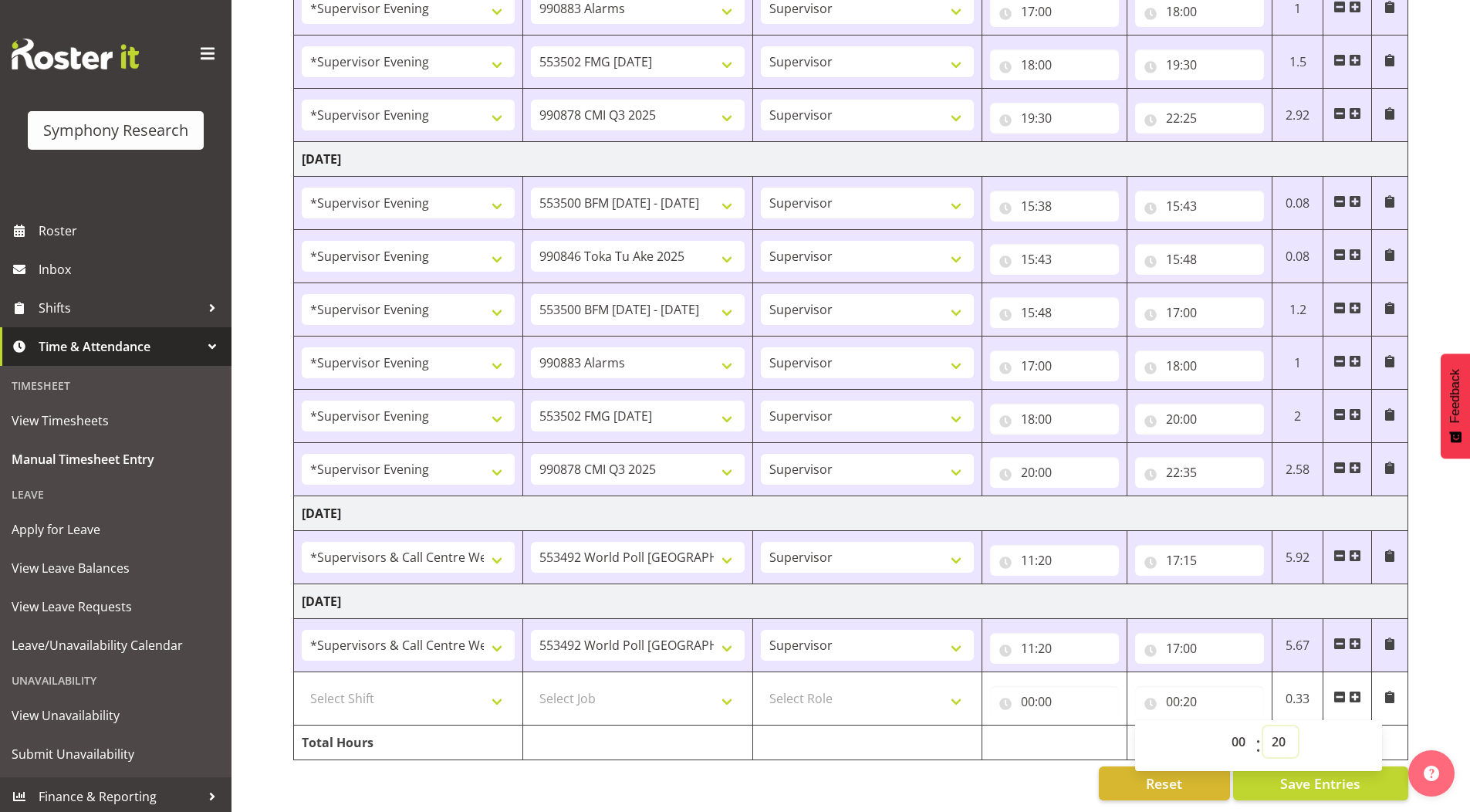
click at [1275, 733] on select "00 01 02 03 04 05 06 07 08 09 10 11 12 13 14 15 16 17 18 19 20 21 22 23 24 25 2…" at bounding box center [1280, 740] width 34 height 30
drag, startPoint x: 1279, startPoint y: 732, endPoint x: 1279, endPoint y: 719, distance: 13.0
click at [1279, 732] on select "00 01 02 03 04 05 06 07 08 09 10 11 12 13 14 15 16 17 18 19 20 21 22 23 24 25 2…" at bounding box center [1280, 740] width 34 height 30
select select "0"
click at [1263, 726] on select "00 01 02 03 04 05 06 07 08 09 10 11 12 13 14 15 16 17 18 19 20 21 22 23 24 25 2…" at bounding box center [1280, 740] width 34 height 30
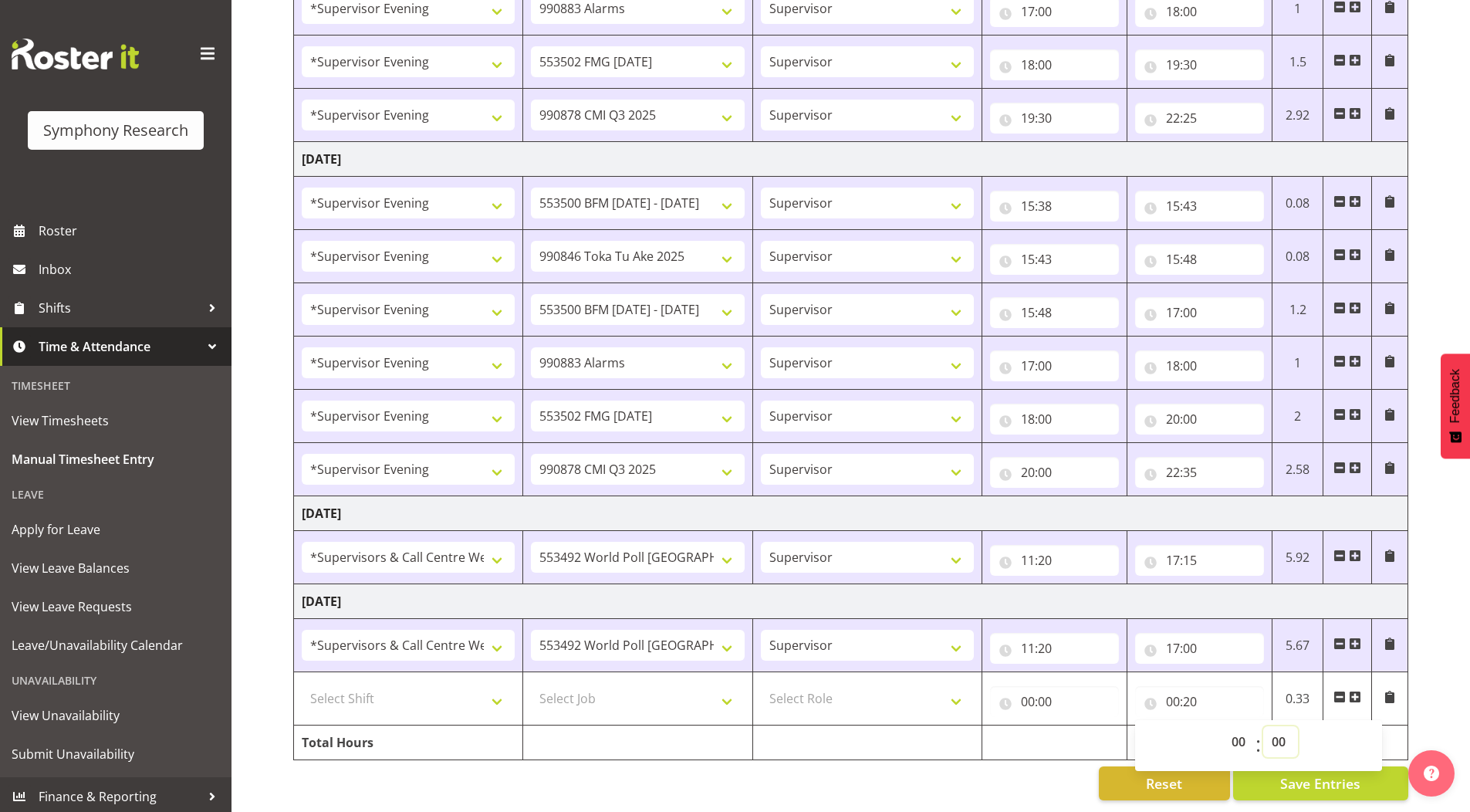
type input "00:00"
click at [1341, 690] on span at bounding box center [1339, 696] width 13 height 13
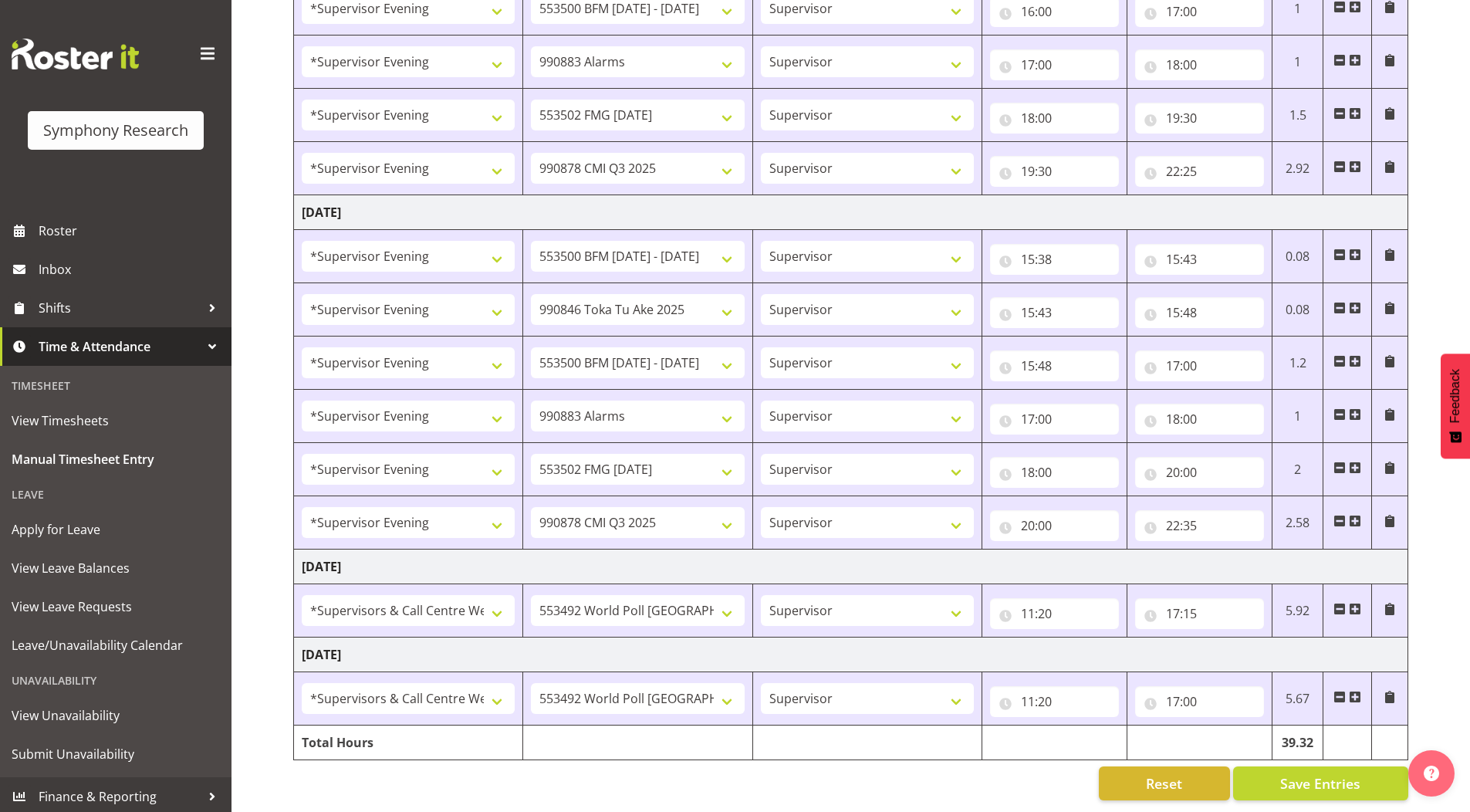
scroll to position [1317, 0]
click at [1290, 773] on span "Save Entries" at bounding box center [1320, 783] width 80 height 20
click at [1286, 775] on span "Save Entries" at bounding box center [1320, 785] width 80 height 20
drag, startPoint x: 1291, startPoint y: 770, endPoint x: 1269, endPoint y: 750, distance: 29.7
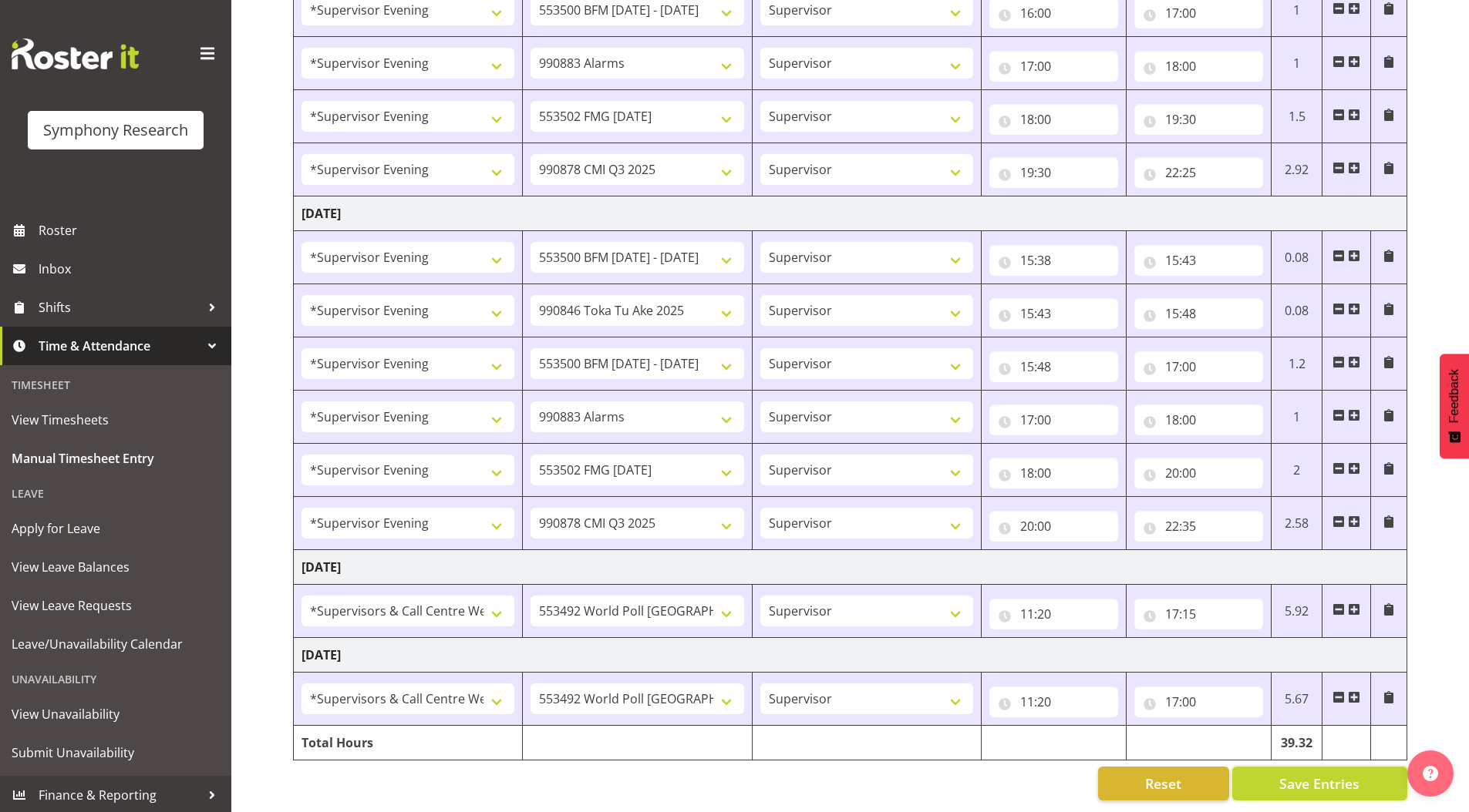
click at [1290, 774] on span "Save Entries" at bounding box center [1319, 784] width 80 height 20
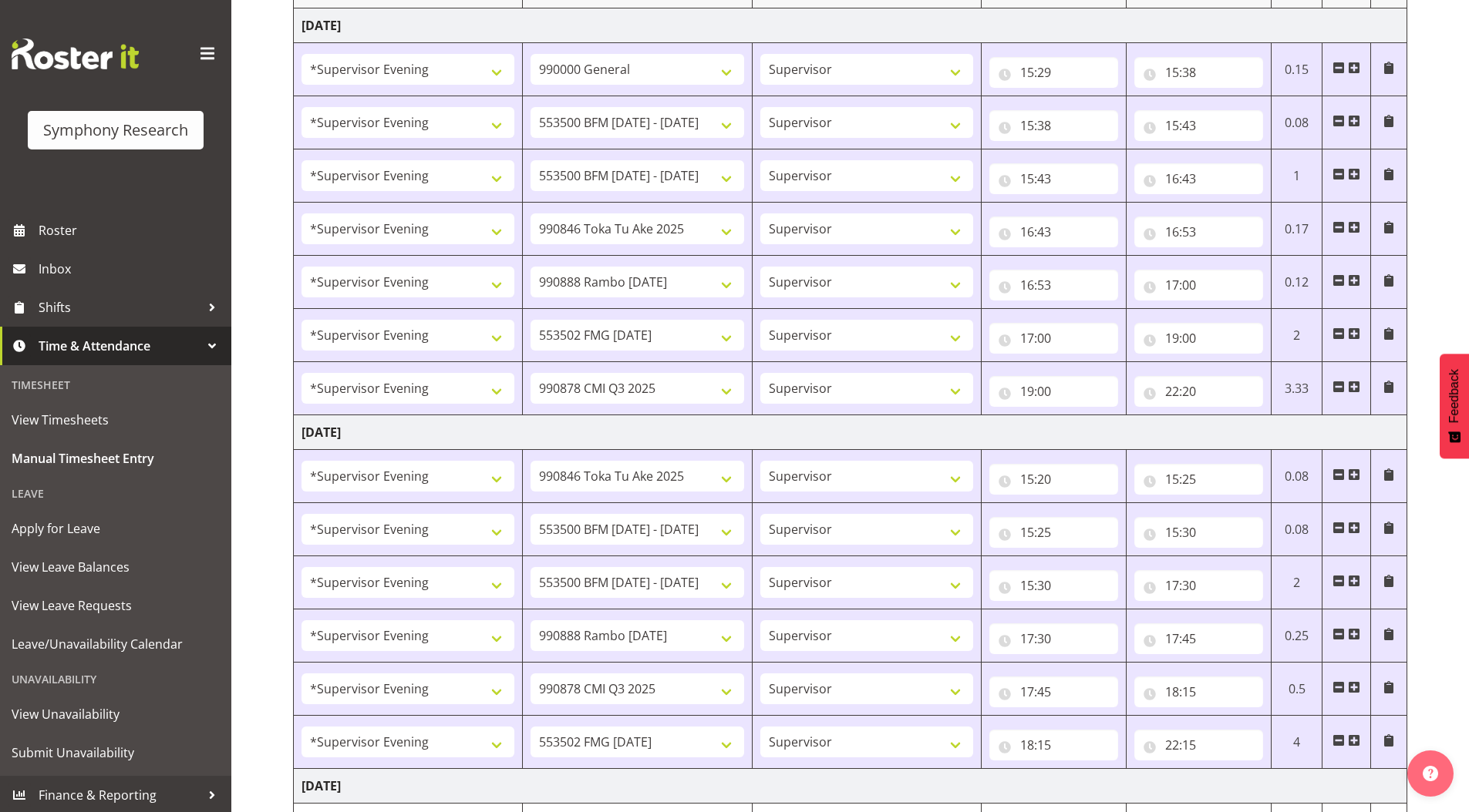
scroll to position [0, 0]
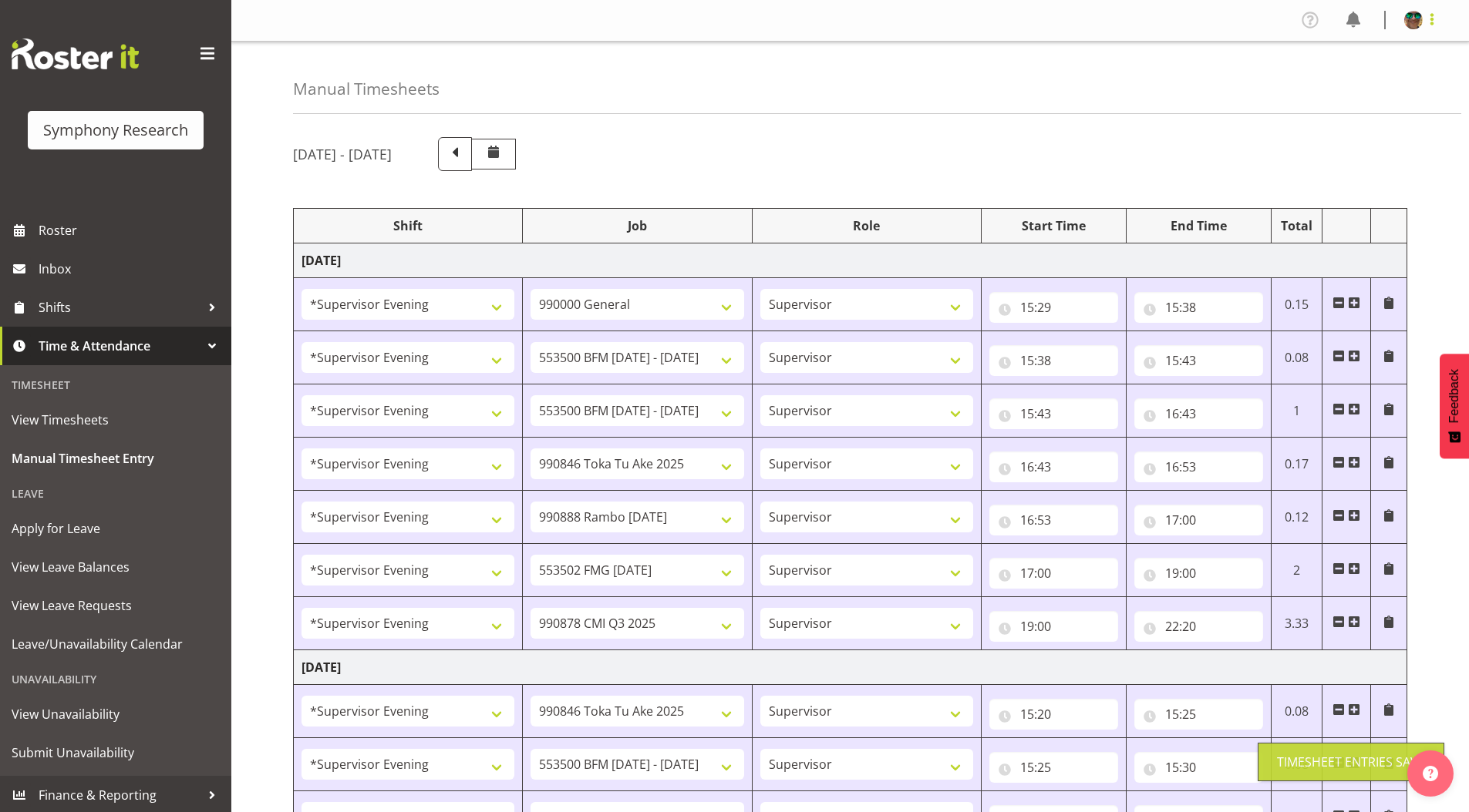
click at [1435, 20] on span at bounding box center [1431, 19] width 19 height 19
click at [1343, 85] on link "Log Out" at bounding box center [1366, 80] width 148 height 27
